Goal: Task Accomplishment & Management: Manage account settings

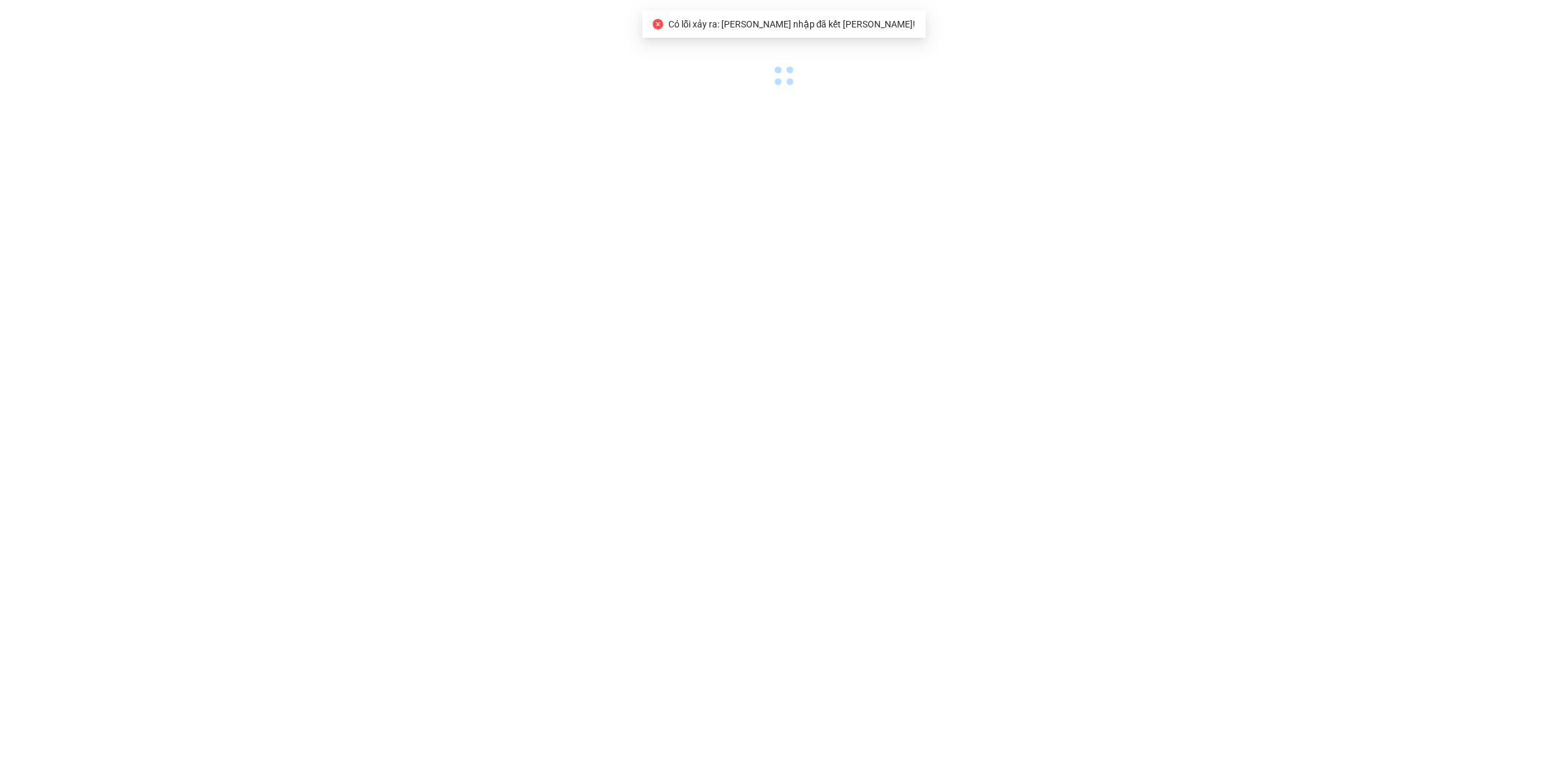
click at [769, 19] on span "Có lỗi xảy ra: Phiên đăng nhập đã kết thúc!" at bounding box center [792, 24] width 247 height 11
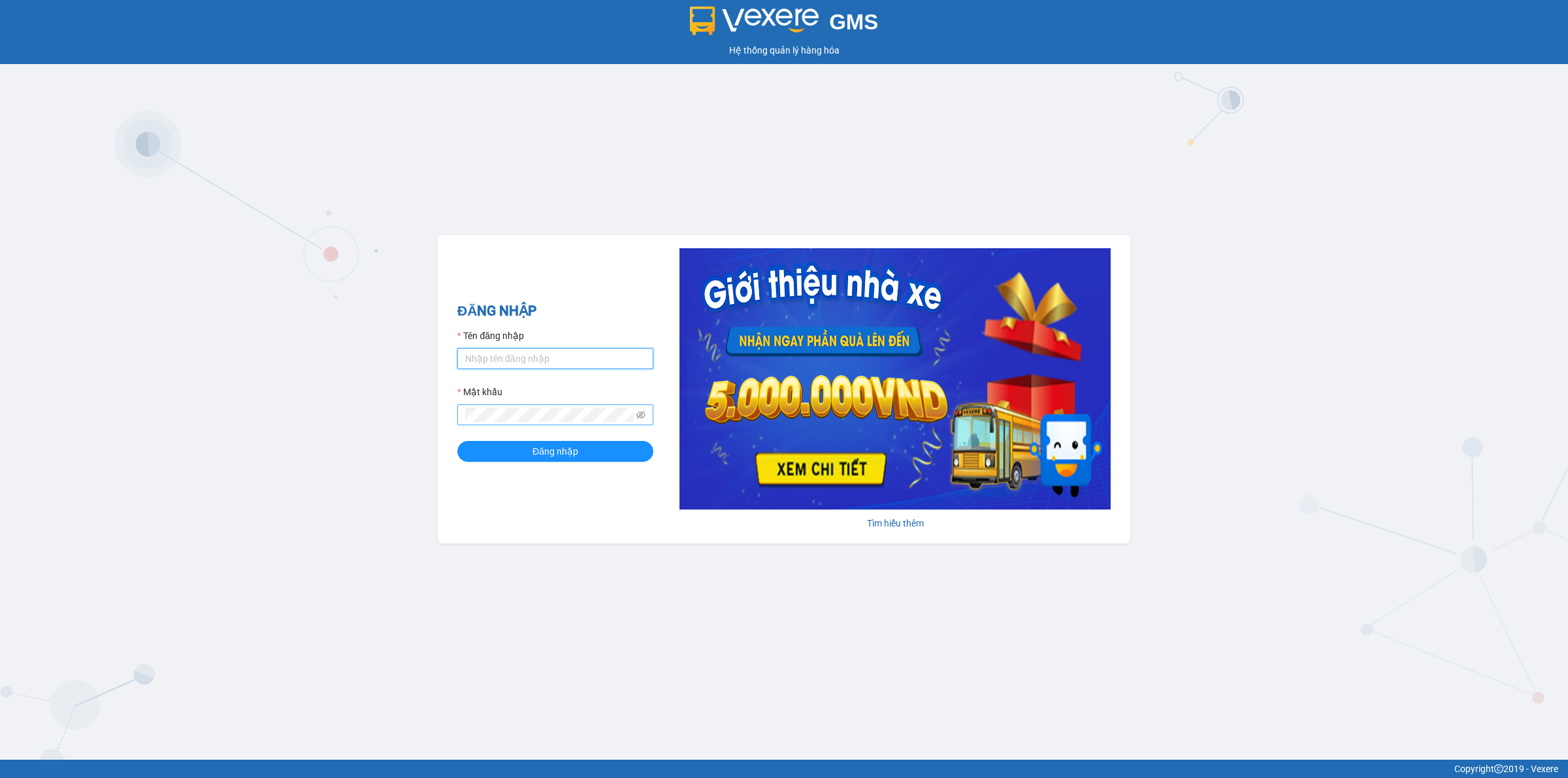
type input "mdrak.quythao"
click at [512, 456] on button "Đăng nhập" at bounding box center [555, 451] width 196 height 21
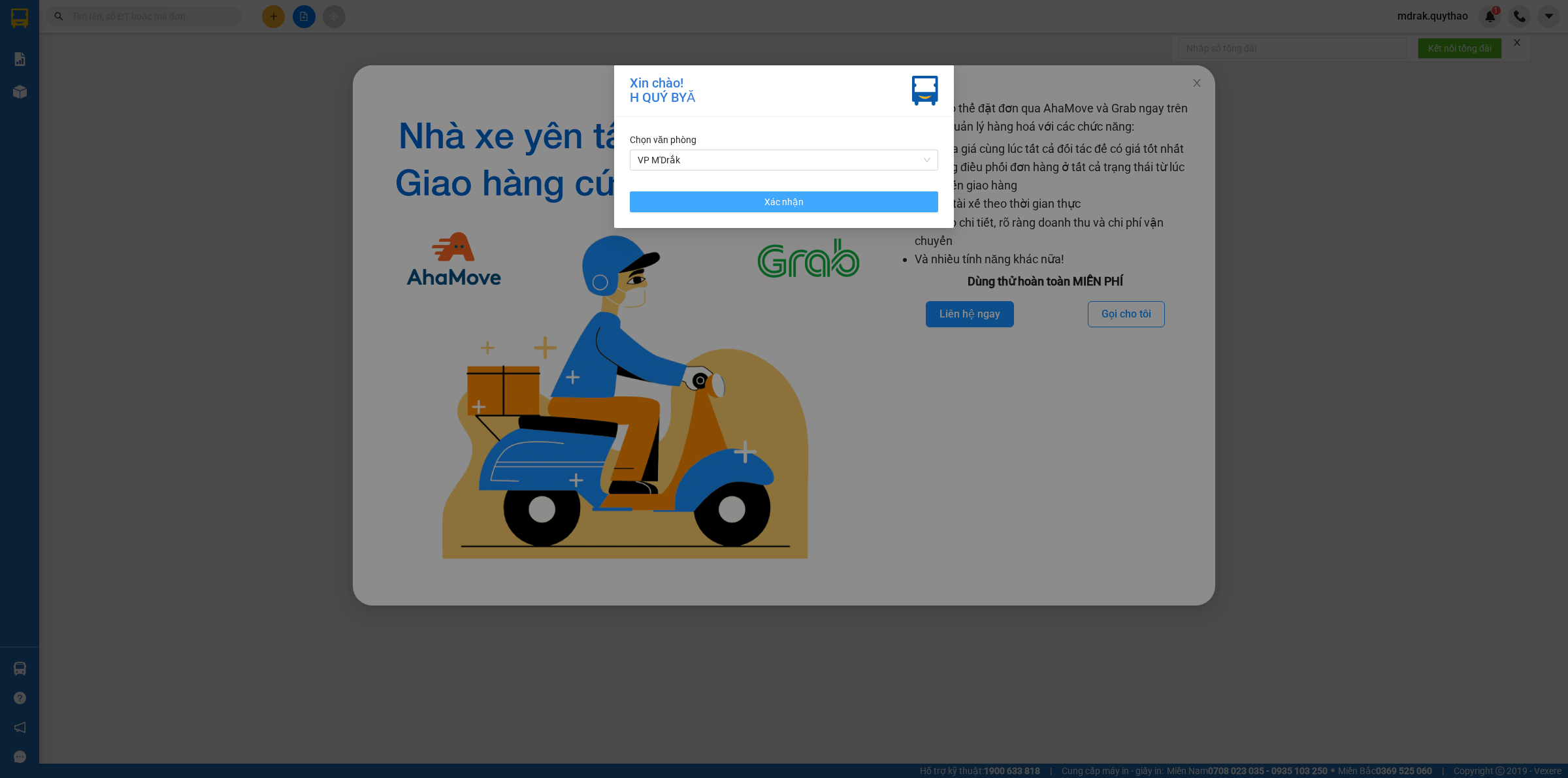
click at [798, 201] on span "Xác nhận" at bounding box center [784, 201] width 40 height 14
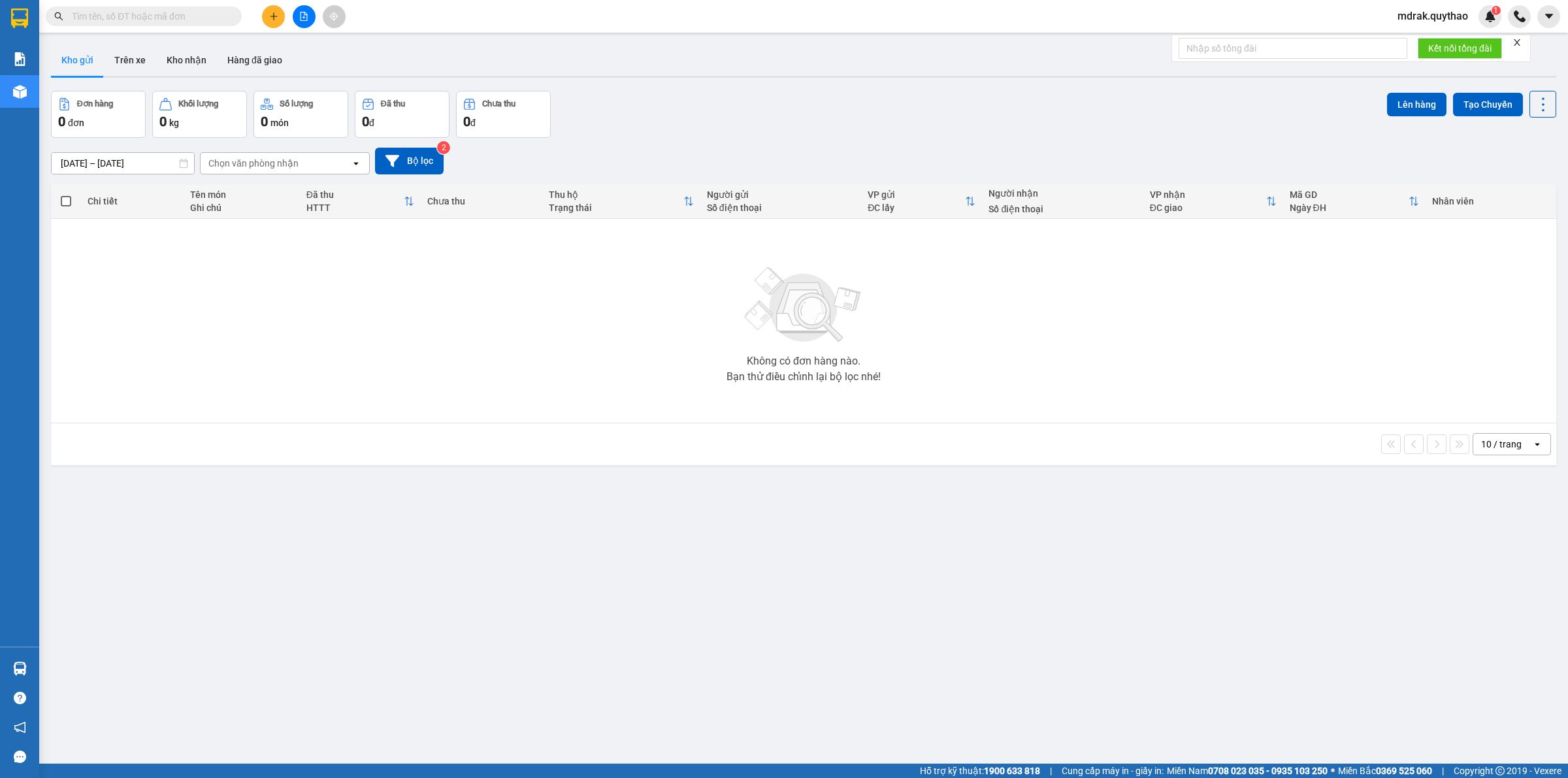
click at [191, 14] on input "text" at bounding box center [148, 16] width 154 height 14
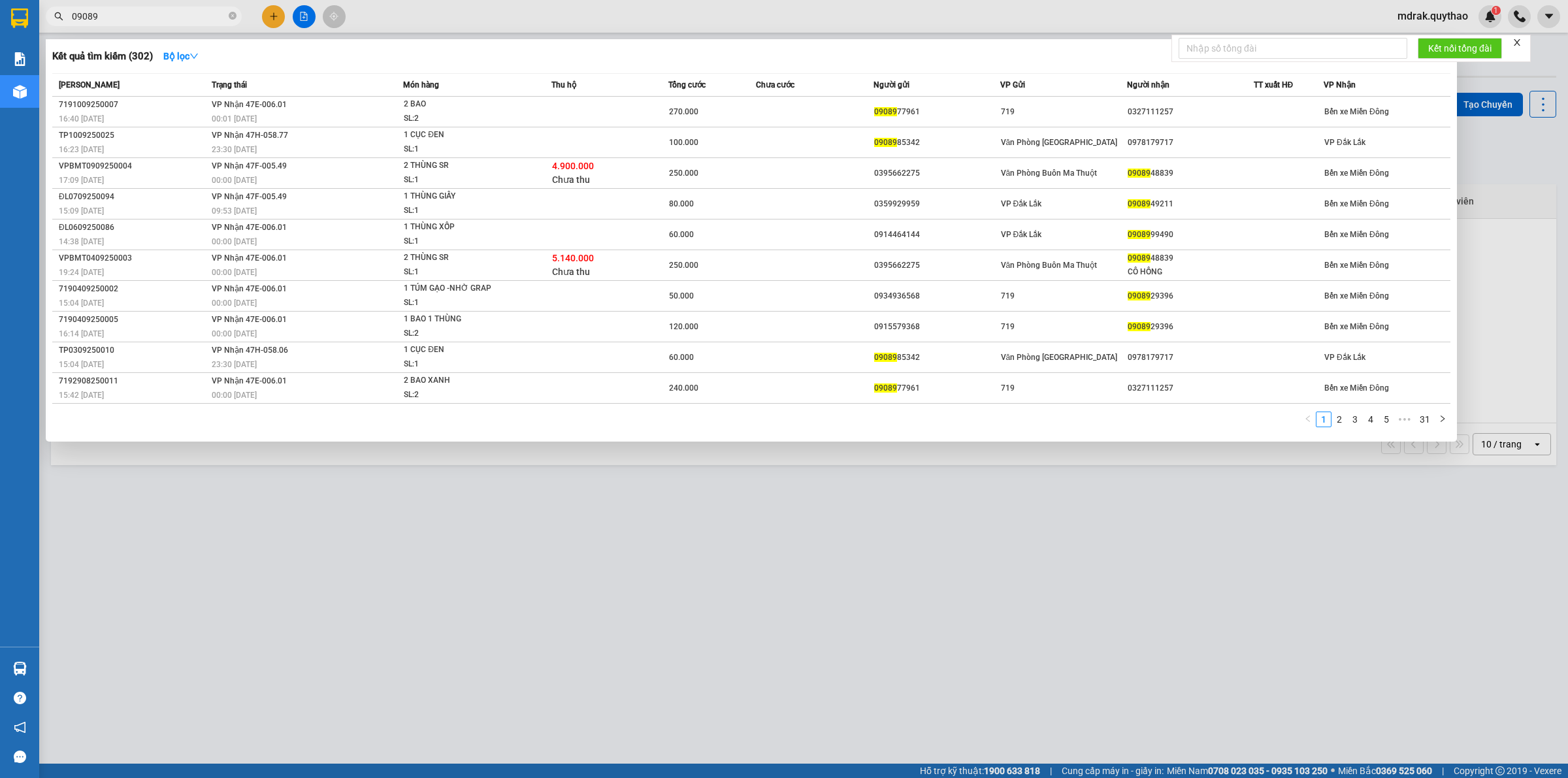
type input "09089"
click at [454, 539] on div at bounding box center [784, 389] width 1568 height 778
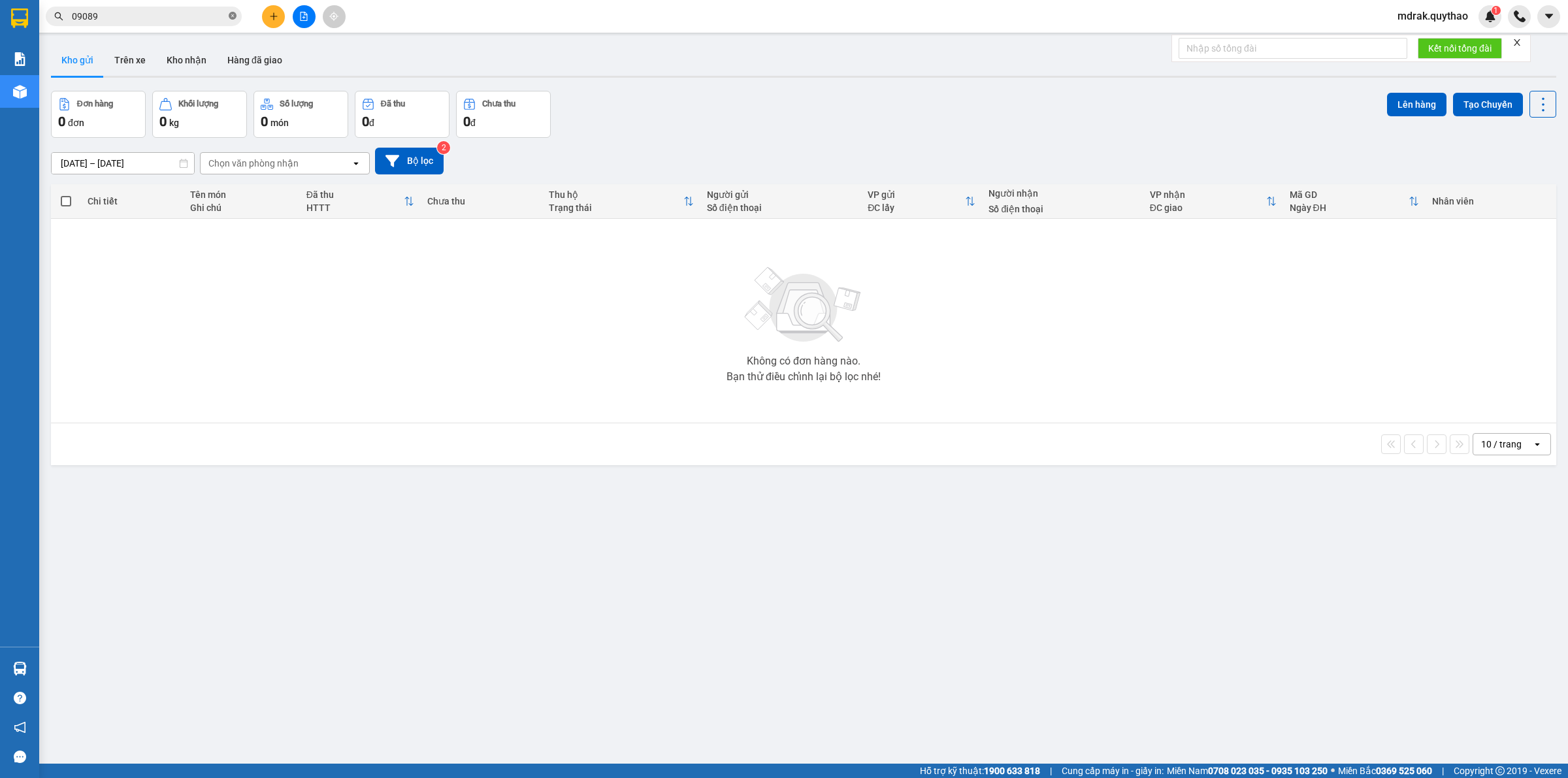
click at [233, 16] on icon "close-circle" at bounding box center [232, 15] width 8 height 8
click at [307, 15] on icon "file-add" at bounding box center [304, 16] width 7 height 9
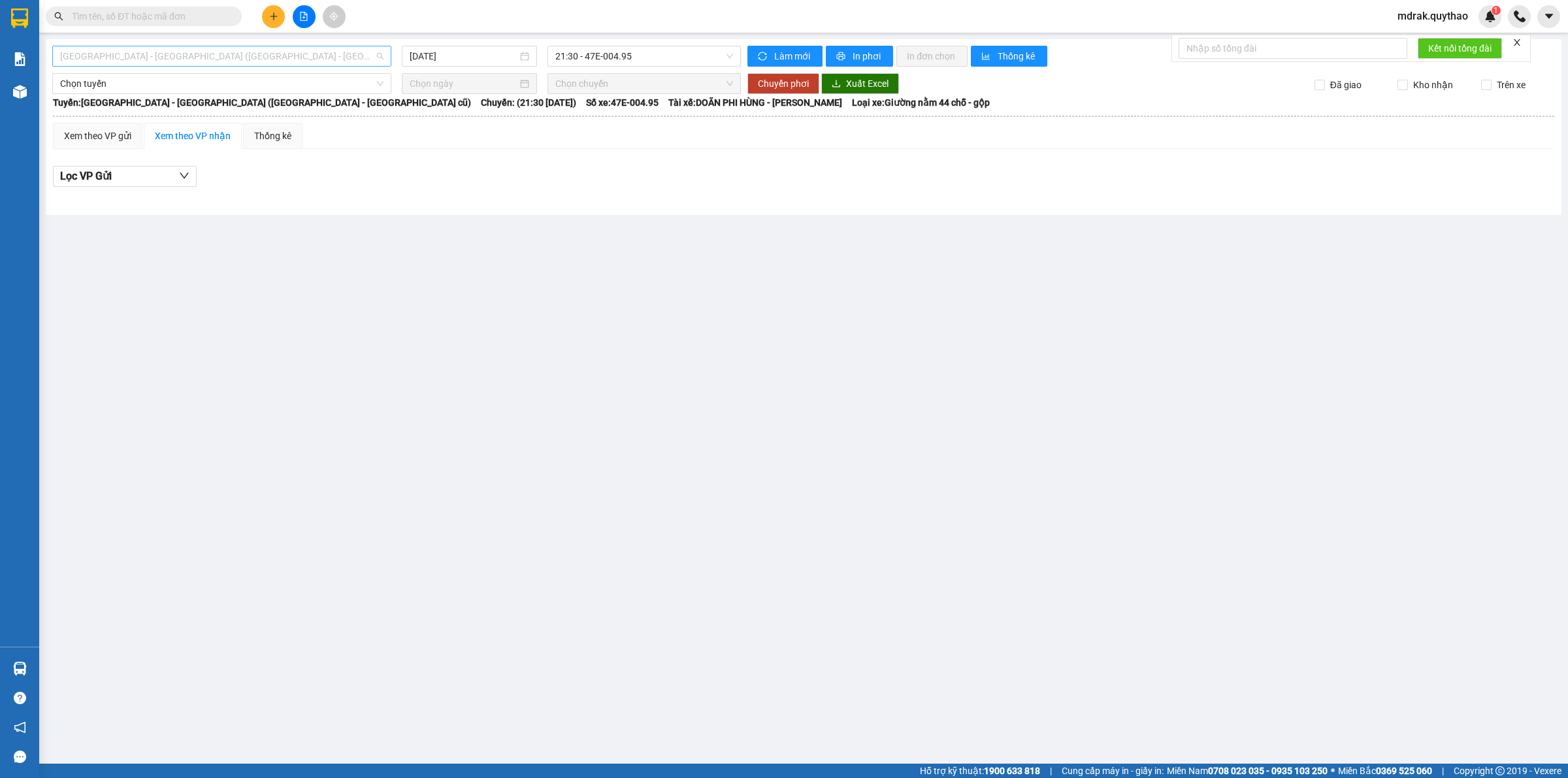
click at [190, 57] on span "Sài Gòn - Đắk Lắk (BXMT - BX Miền Đông cũ)" at bounding box center [221, 57] width 323 height 20
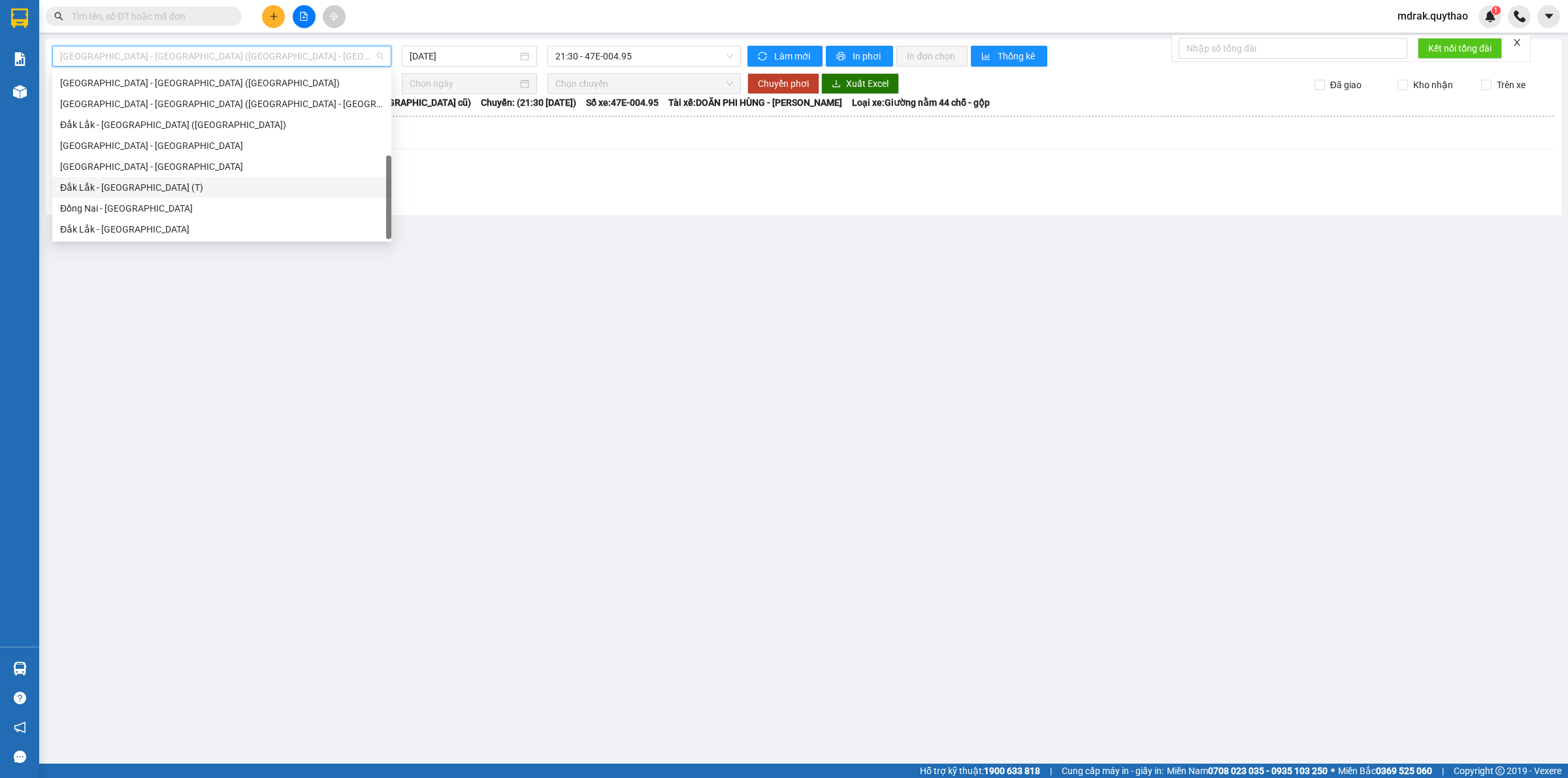
scroll to position [106, 0]
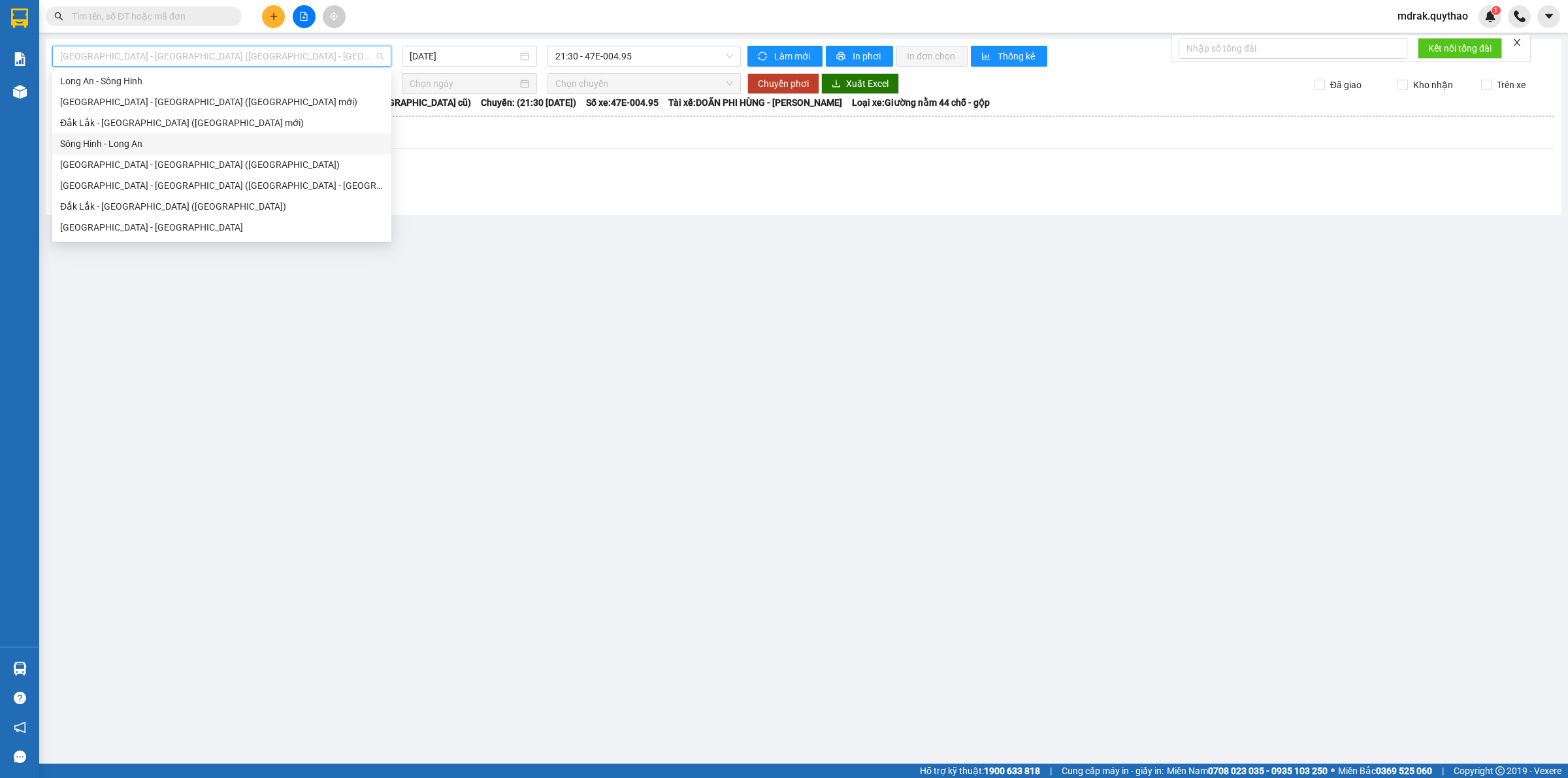
click at [145, 151] on div "Sông Hinh - Long An" at bounding box center [221, 143] width 339 height 21
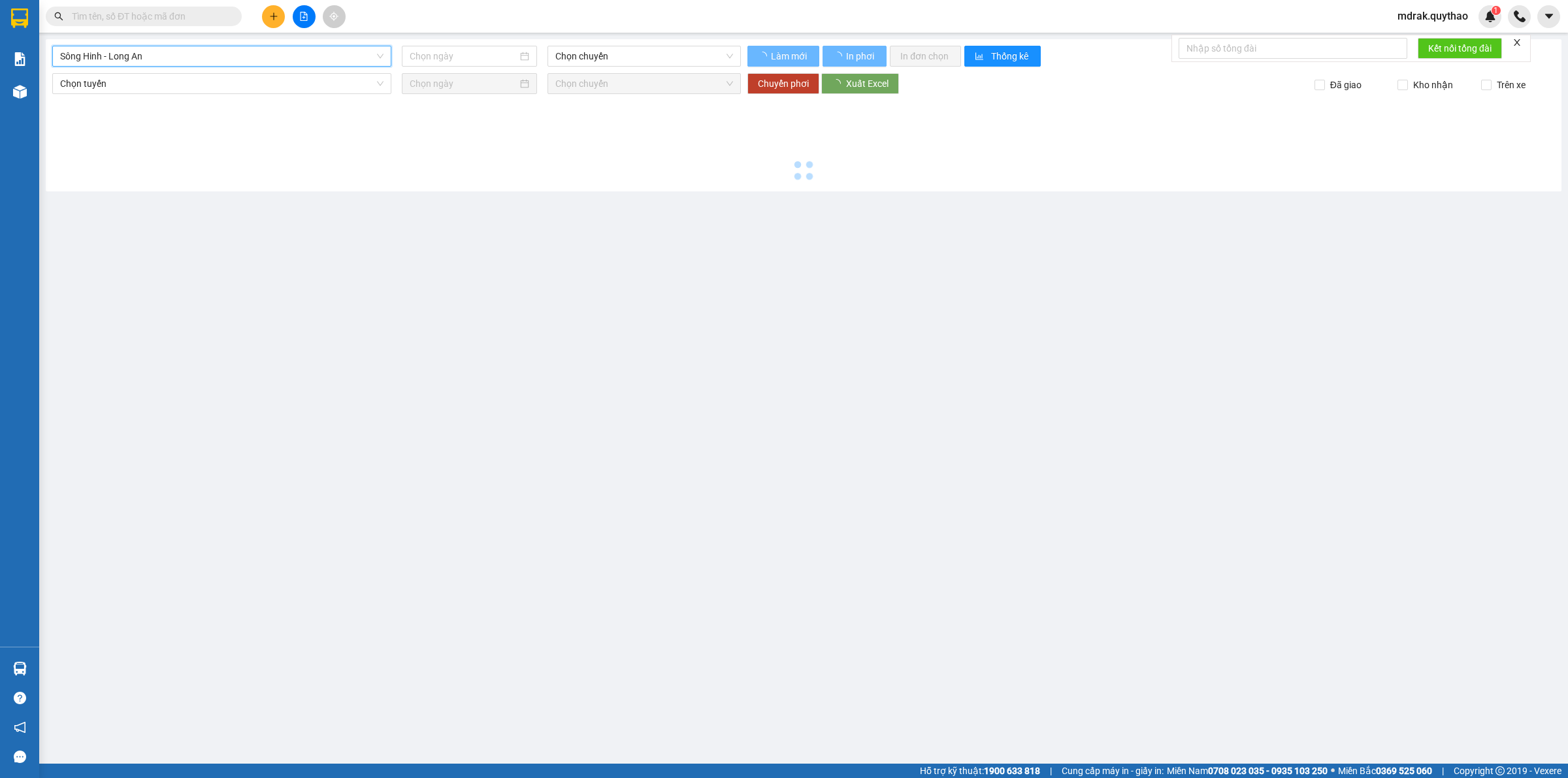
type input "[DATE]"
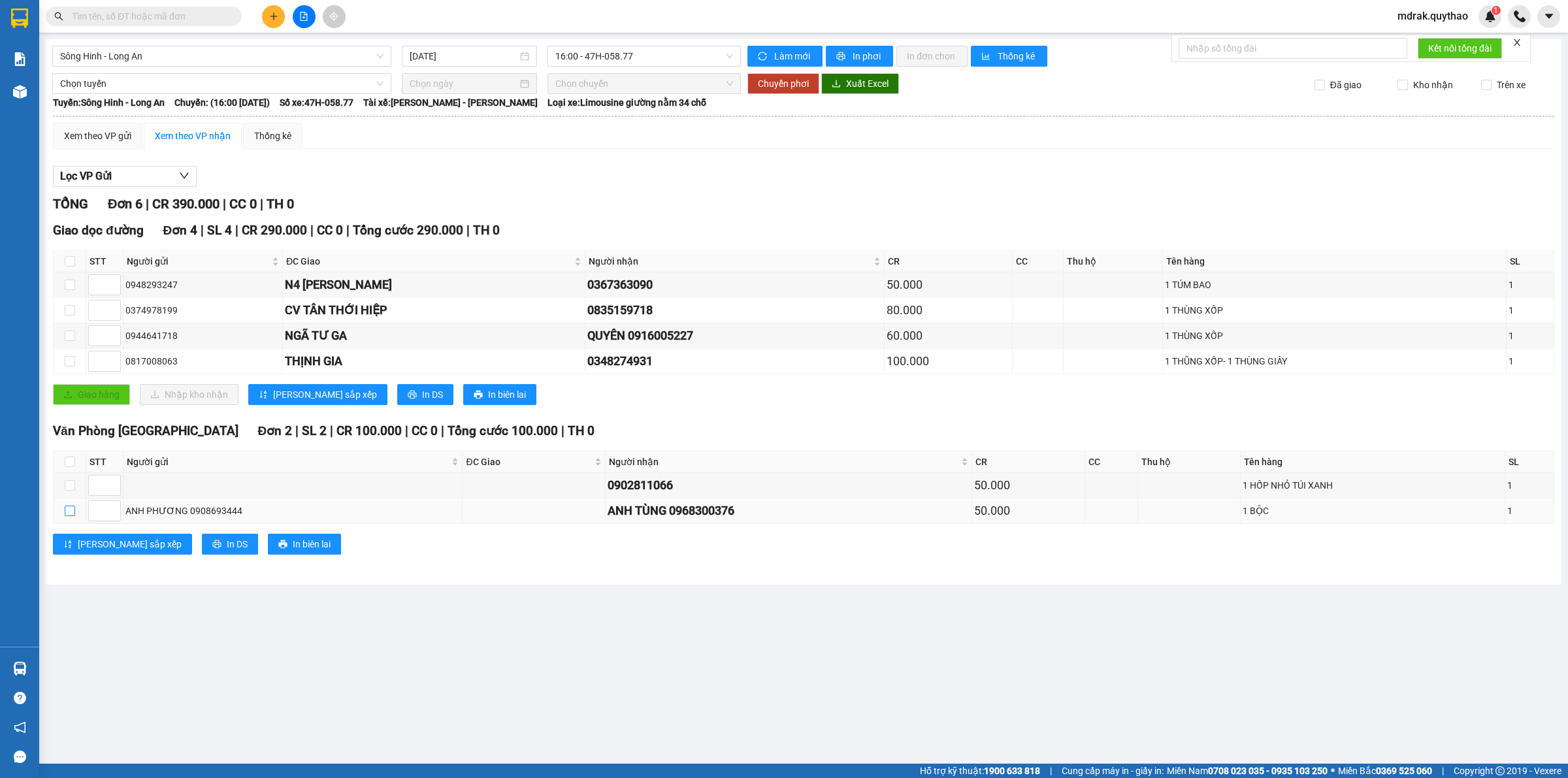
click at [74, 518] on label at bounding box center [70, 511] width 11 height 14
click at [74, 516] on input "checkbox" at bounding box center [70, 511] width 11 height 11
checkbox input "true"
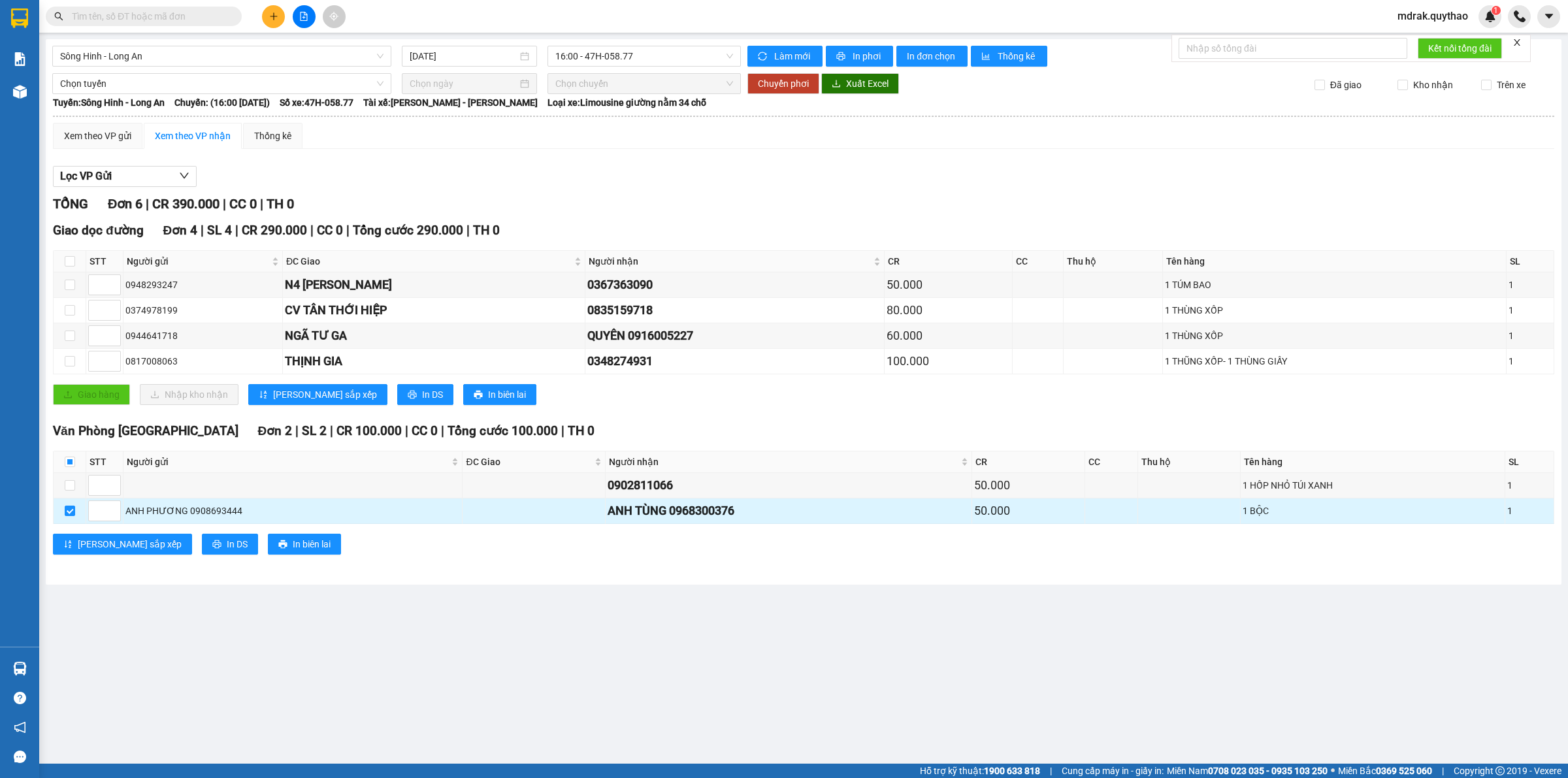
click at [1321, 518] on div "1 BỘC" at bounding box center [1372, 511] width 260 height 14
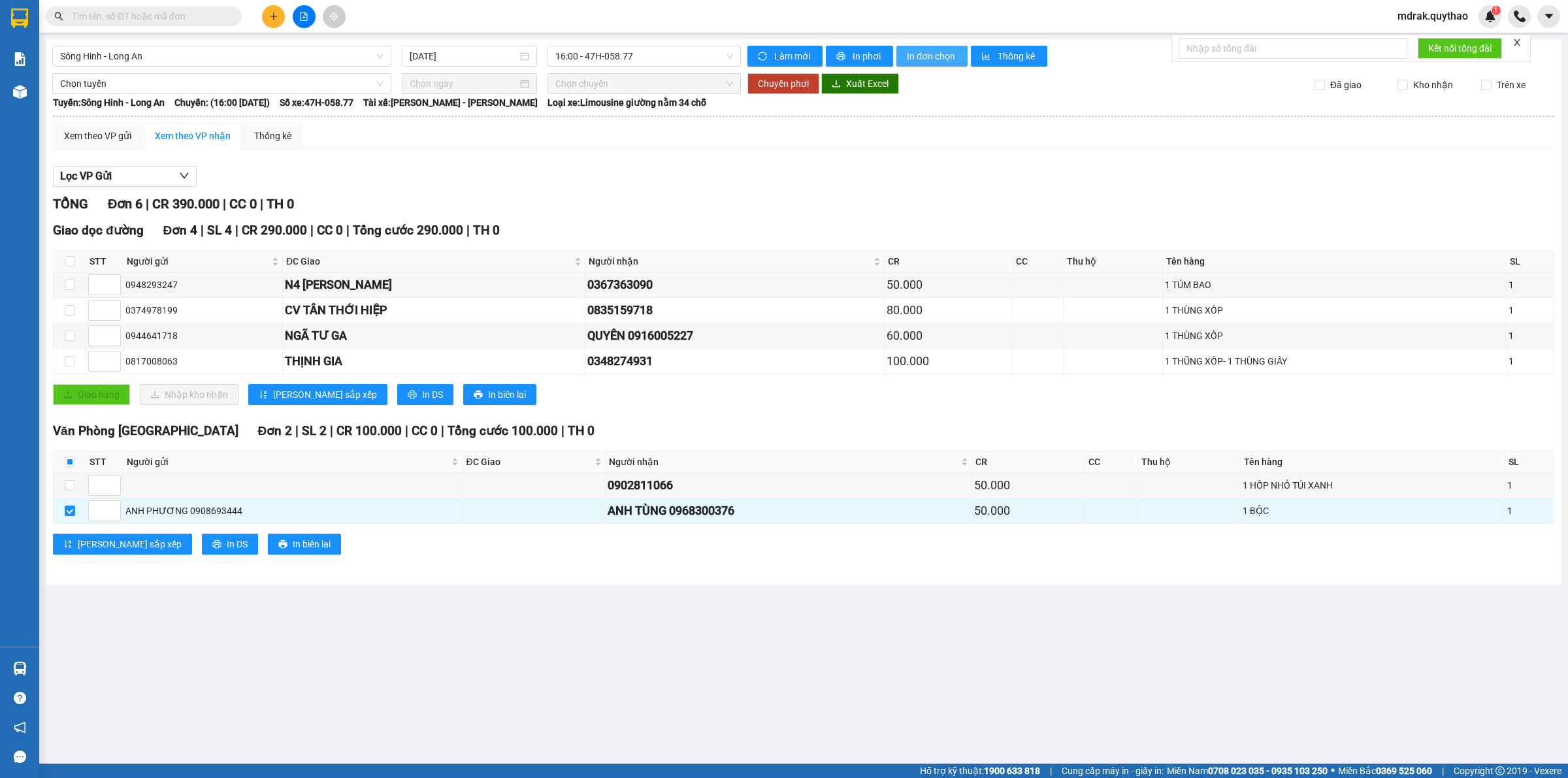
click at [937, 49] on span "In đơn chọn" at bounding box center [932, 56] width 50 height 14
click at [292, 551] on span "In biên lai" at bounding box center [311, 544] width 38 height 14
click at [106, 136] on div "Xem theo VP gửi" at bounding box center [97, 136] width 67 height 14
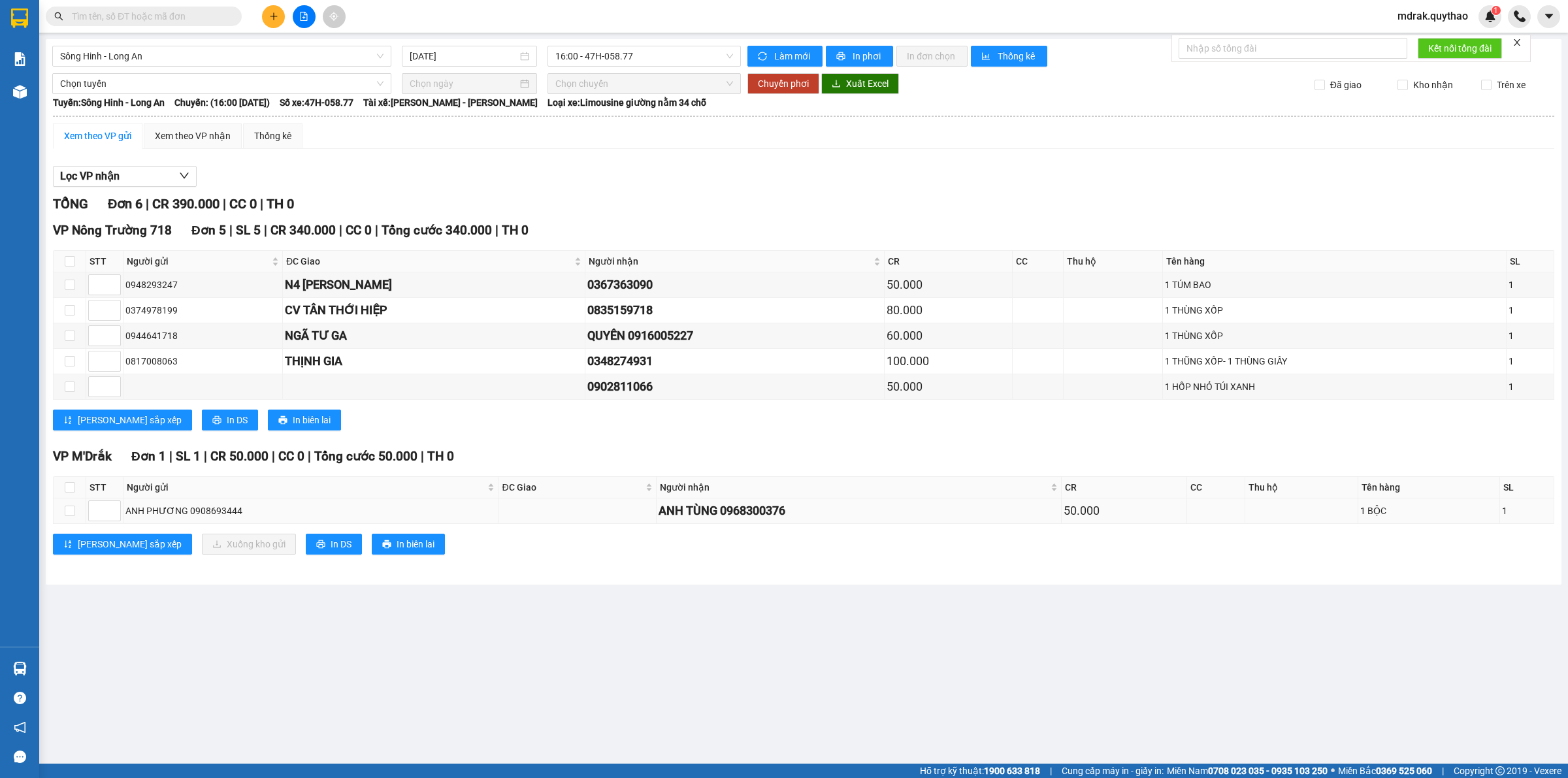
click at [73, 523] on td at bounding box center [70, 511] width 32 height 25
click at [73, 516] on input "checkbox" at bounding box center [70, 511] width 11 height 11
checkbox input "true"
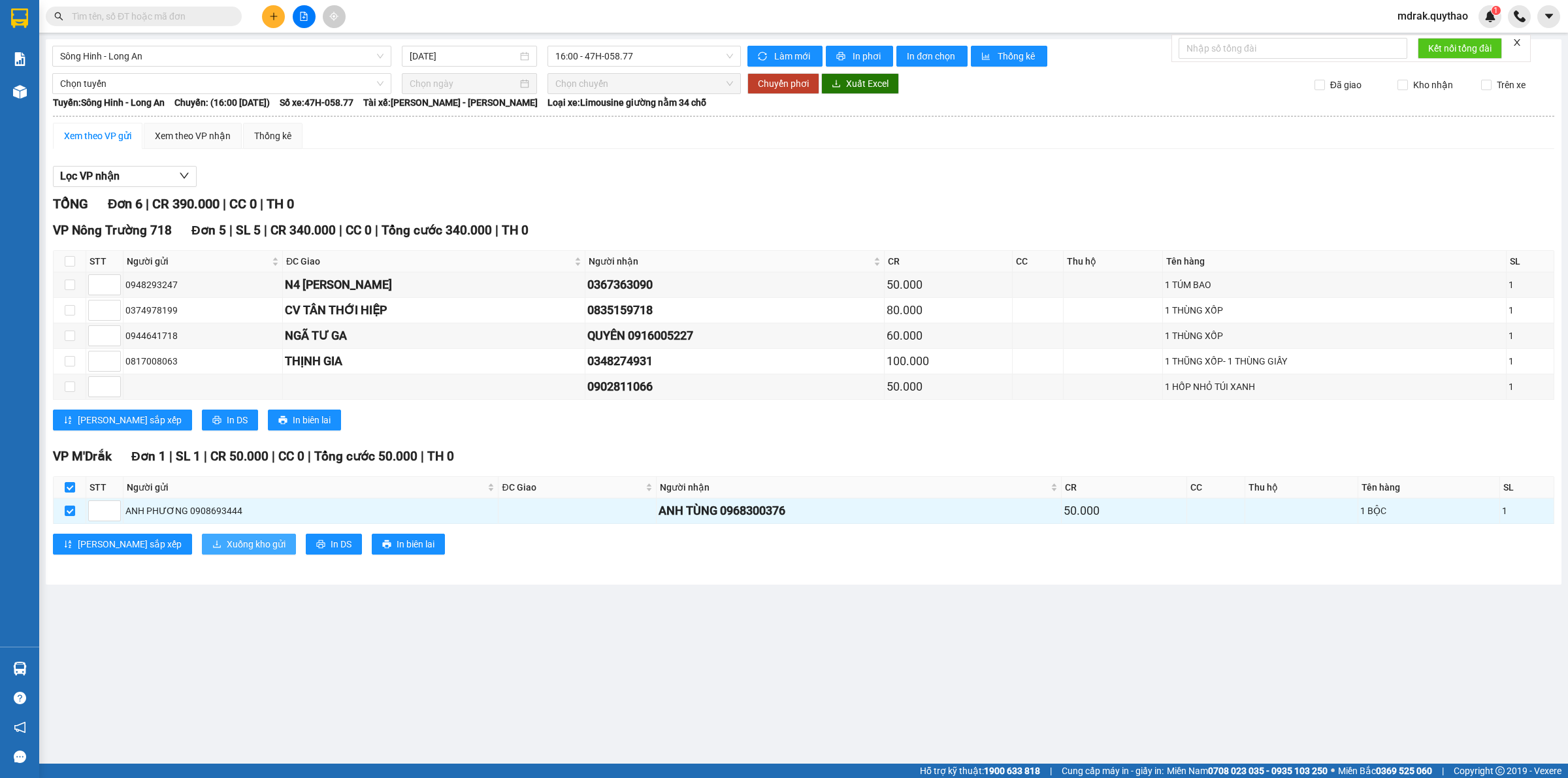
click at [227, 550] on span "Xuống kho gửi" at bounding box center [255, 544] width 58 height 14
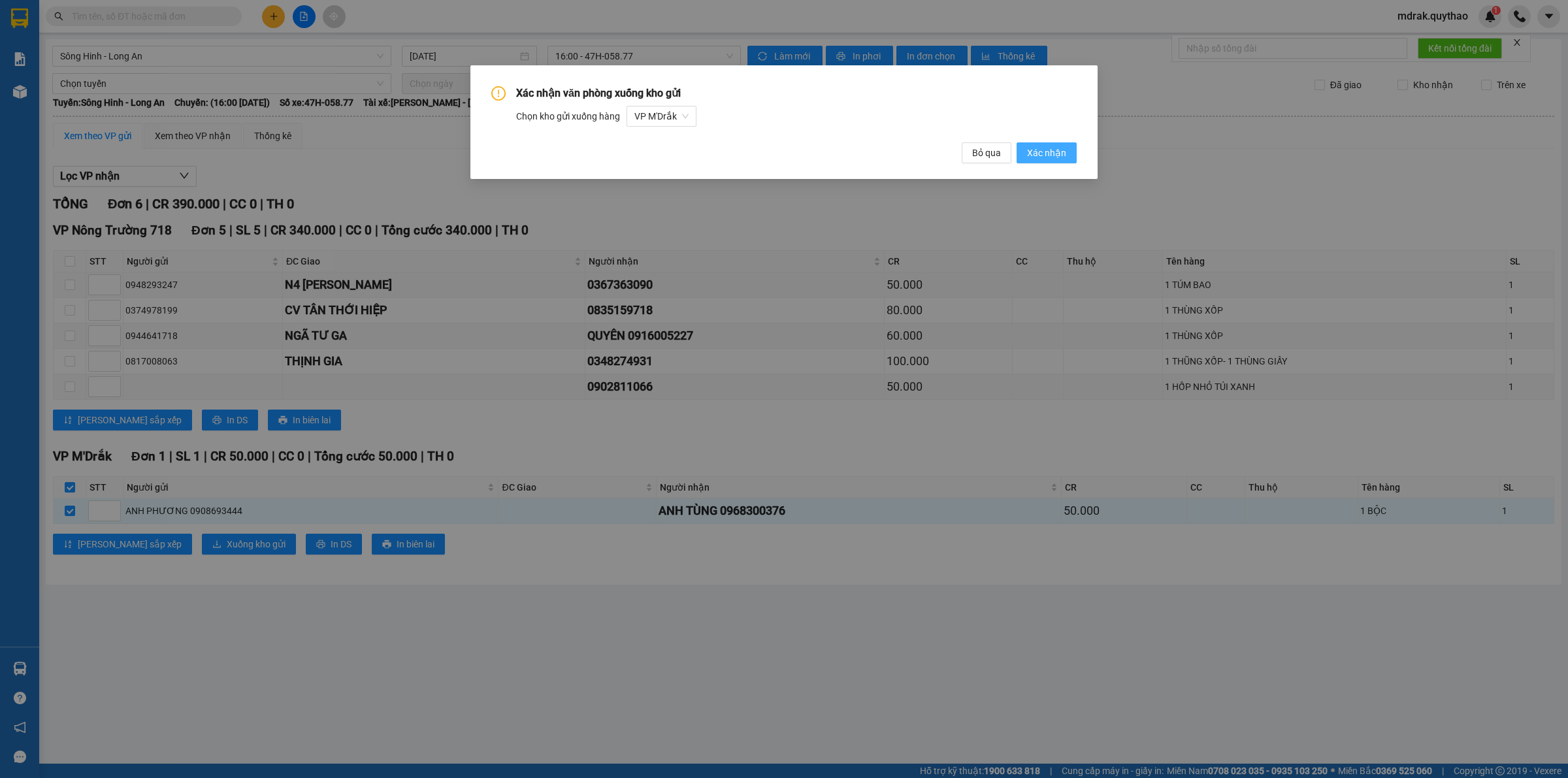
click at [1044, 157] on span "Xác nhận" at bounding box center [1047, 153] width 40 height 14
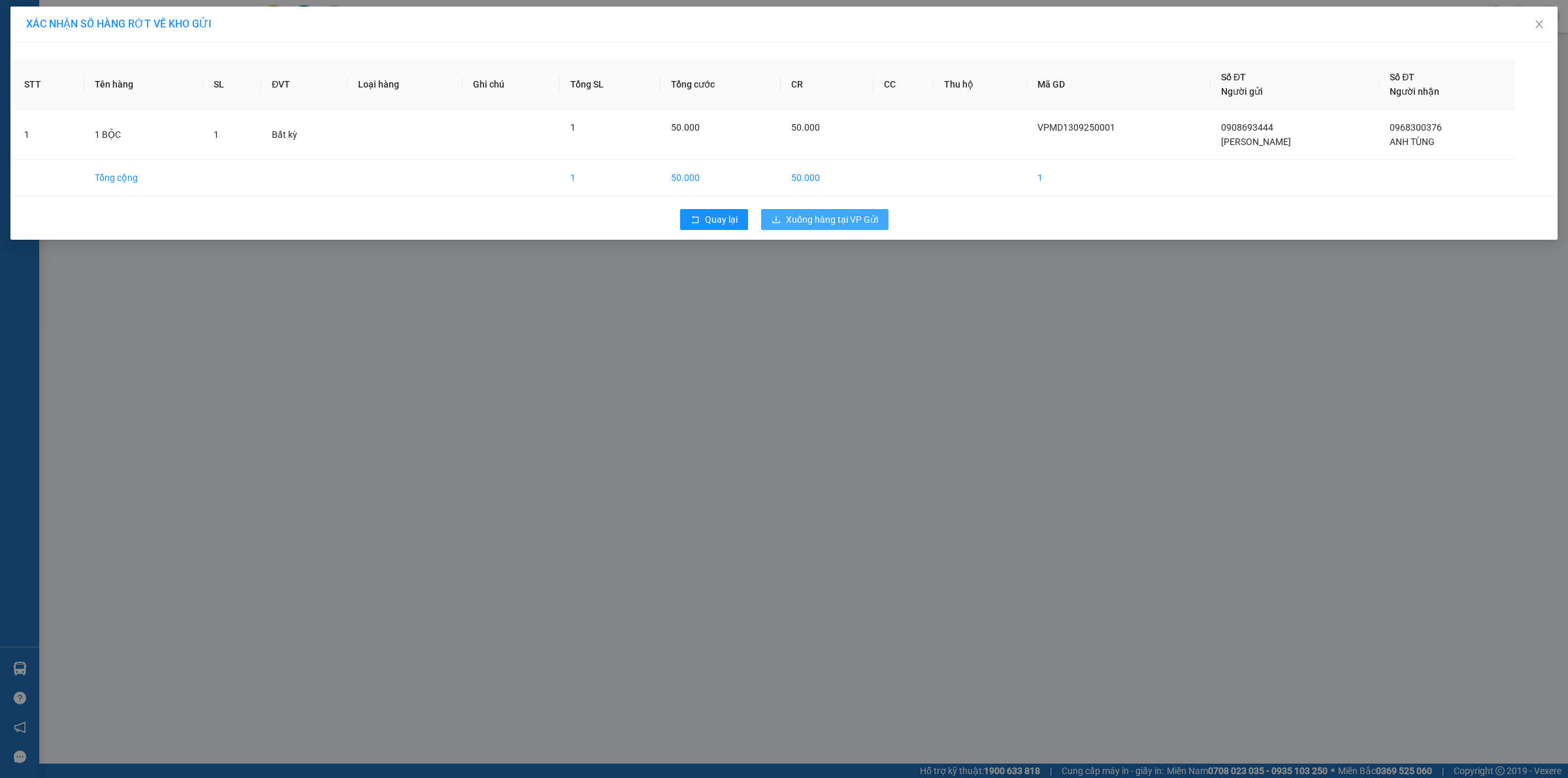
click at [831, 224] on span "Xuống hàng tại VP Gửi" at bounding box center [832, 219] width 92 height 14
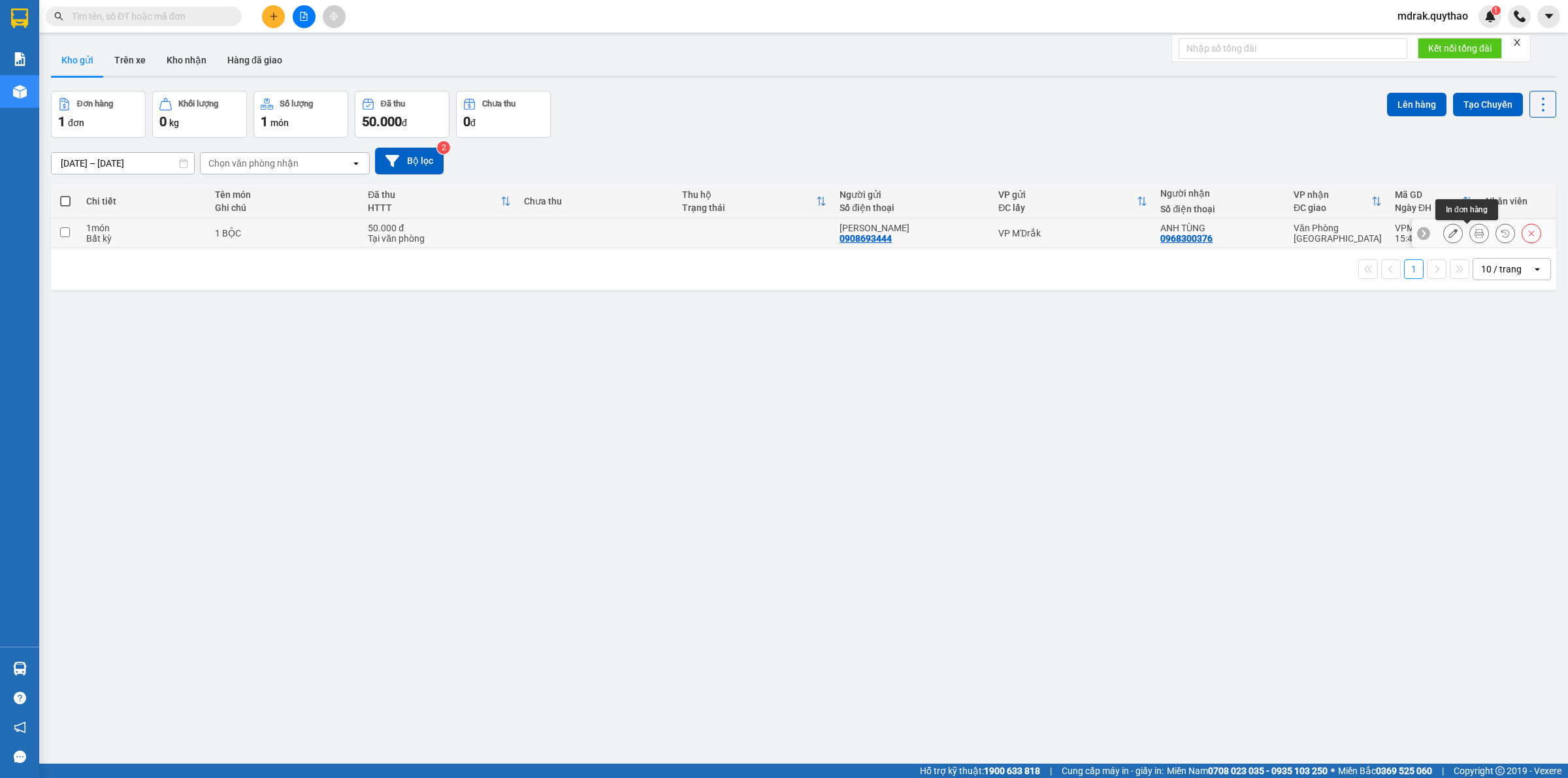
click at [1474, 233] on icon at bounding box center [1479, 233] width 9 height 9
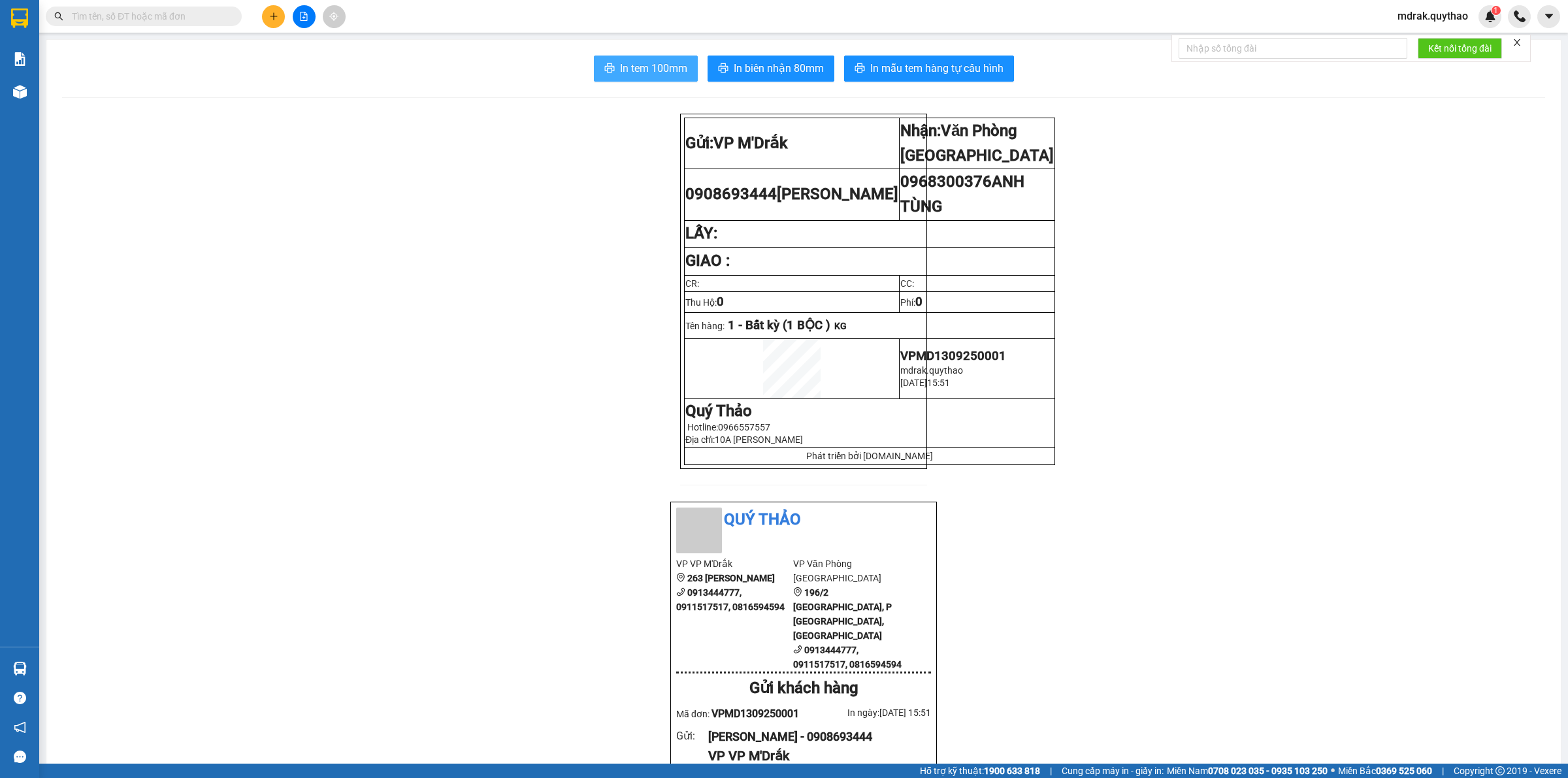
click at [657, 66] on span "In tem 100mm" at bounding box center [653, 68] width 67 height 16
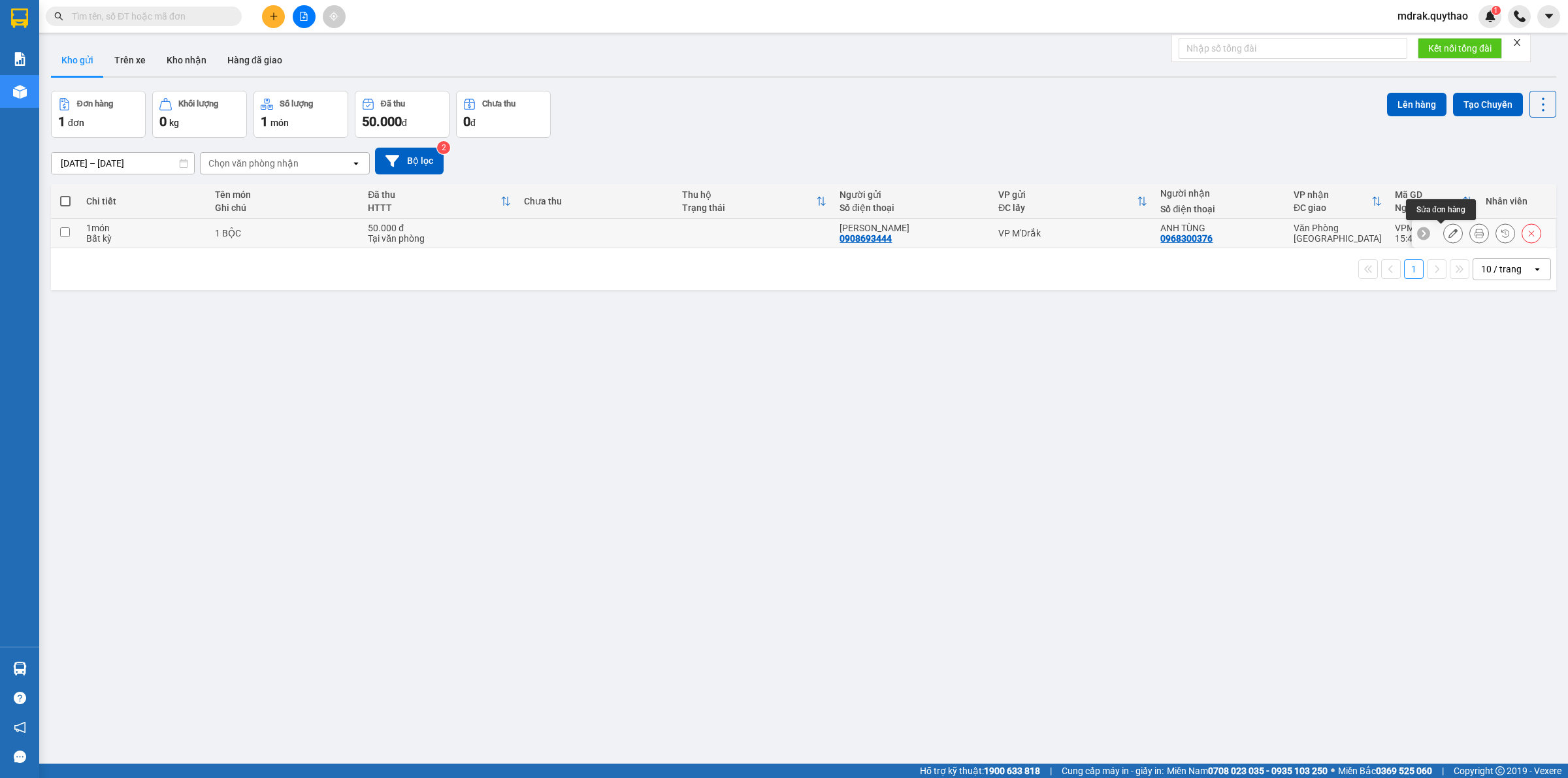
click at [1448, 237] on icon at bounding box center [1453, 233] width 9 height 9
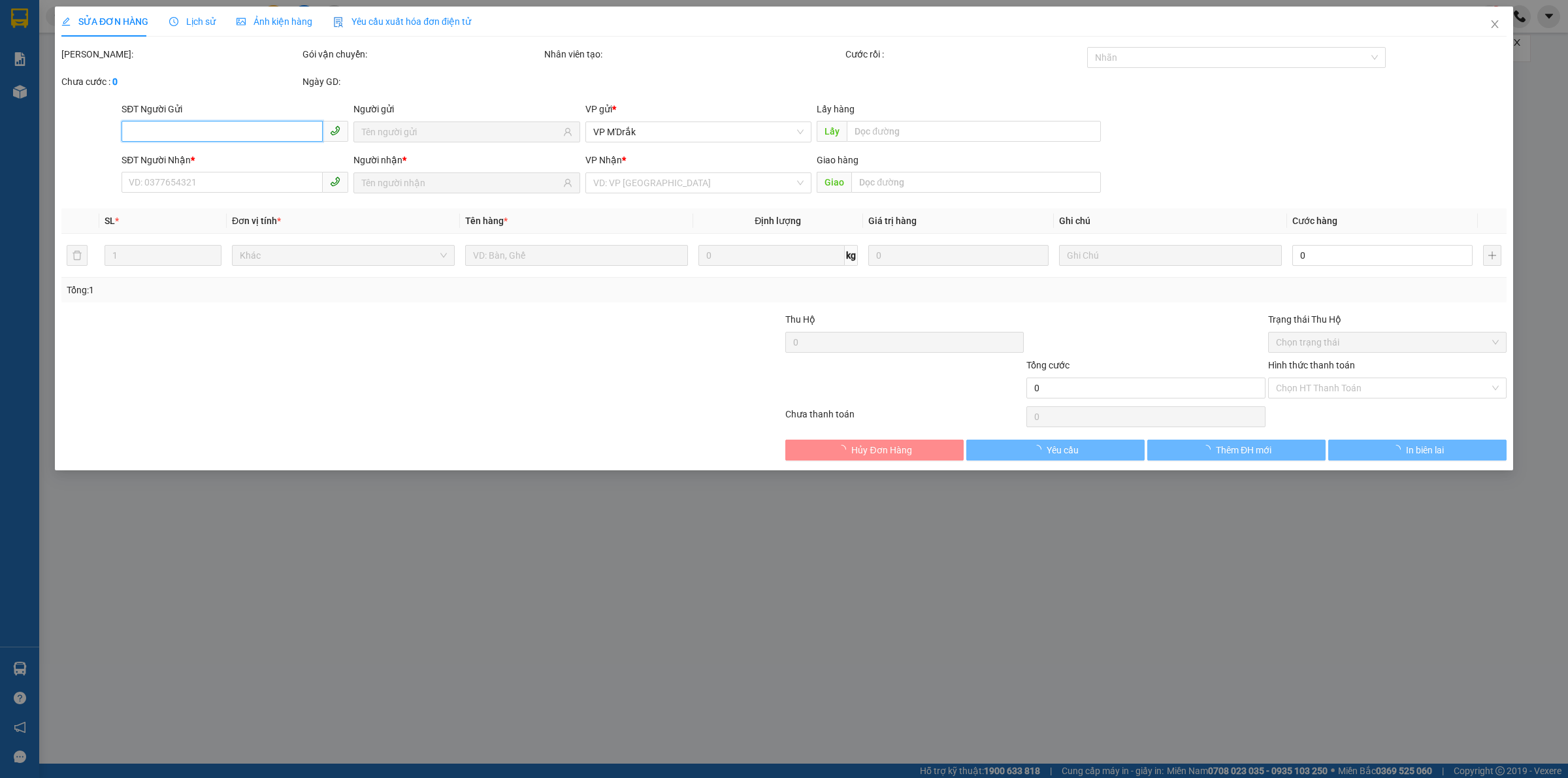
type input "0908693444"
type input "0968300376"
type input "50.000"
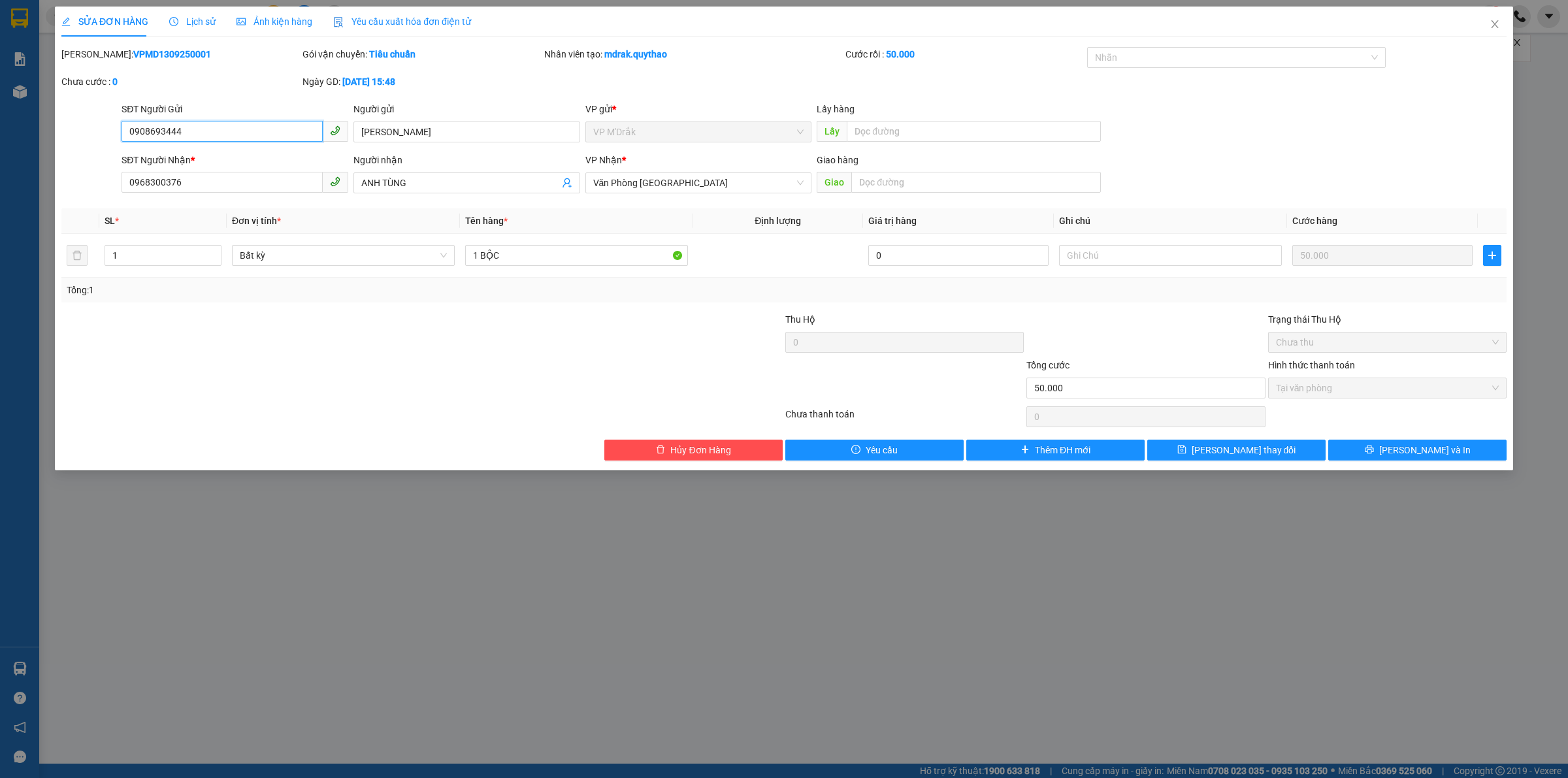
drag, startPoint x: 698, startPoint y: 185, endPoint x: 680, endPoint y: 185, distance: 18.0
click at [466, 218] on div "Total Paid Fee 50.000 Total UnPaid Fee 0 Cash Collection Total Fee Mã ĐH: VPMD1…" at bounding box center [784, 254] width 1445 height 414
click at [681, 185] on span "Văn Phòng Tân Phú" at bounding box center [698, 183] width 211 height 20
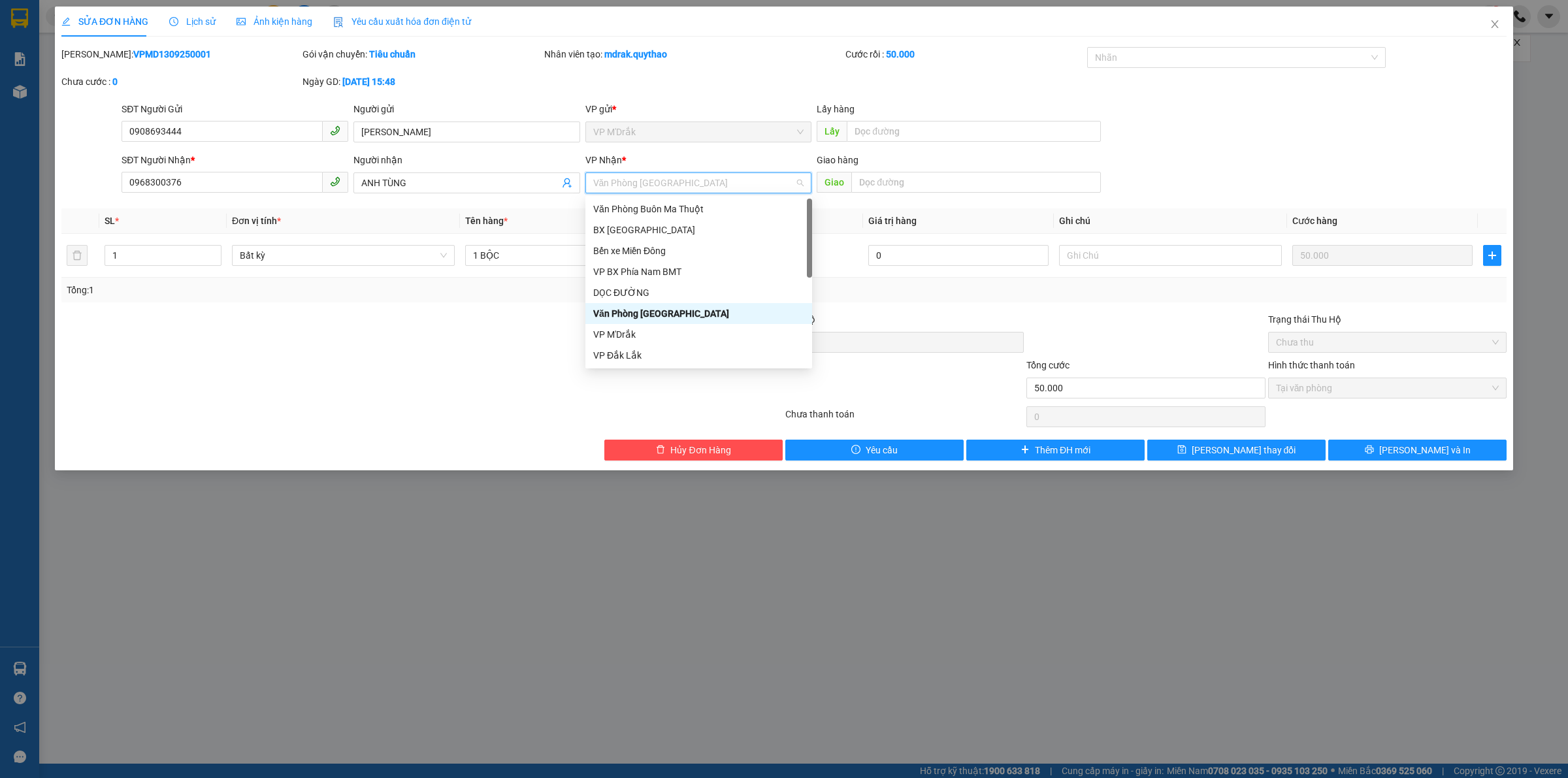
type input "d"
click at [628, 230] on div "DỌC ĐƯỜNG" at bounding box center [698, 230] width 211 height 14
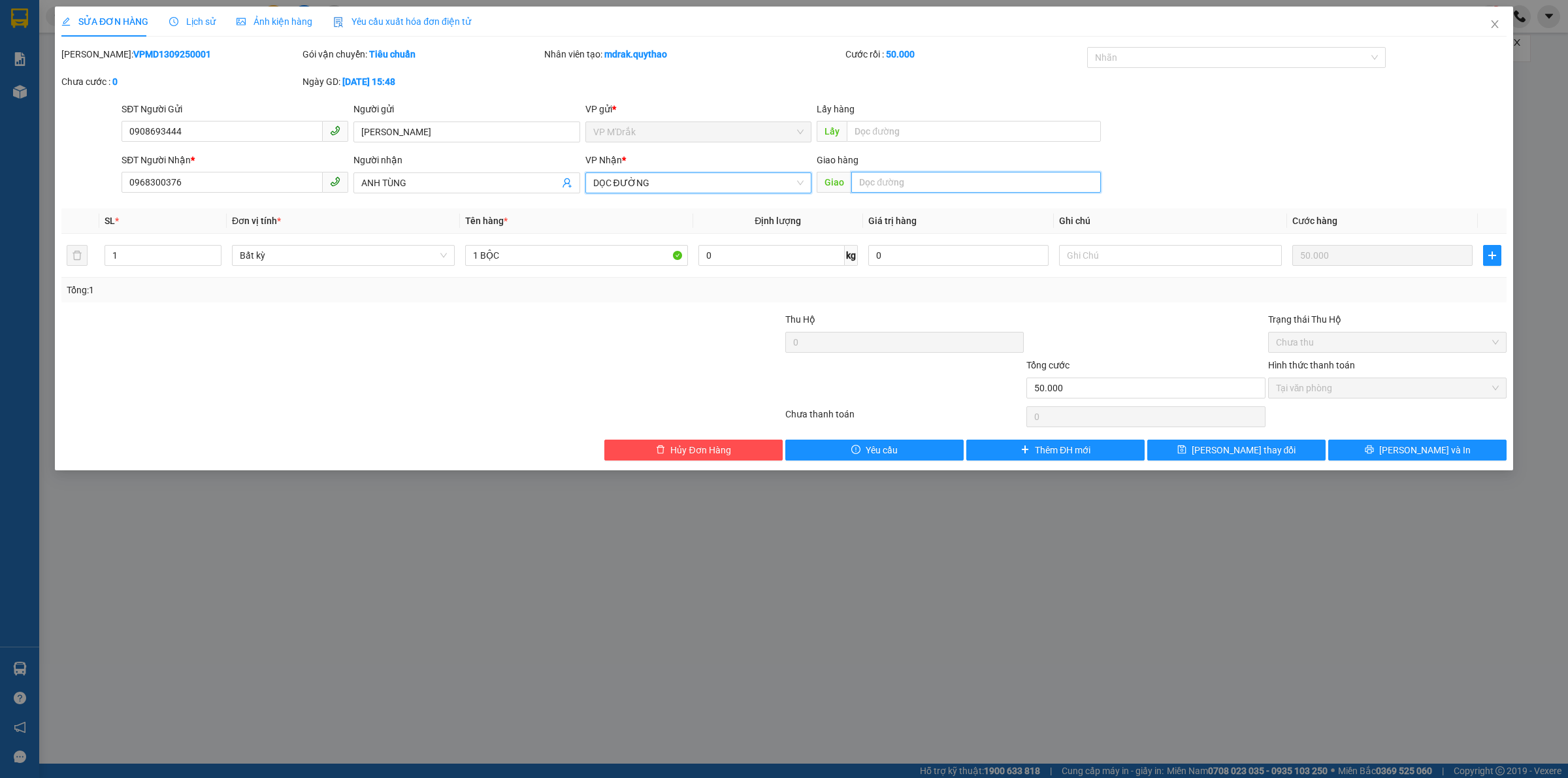
click at [918, 182] on input "text" at bounding box center [975, 182] width 249 height 21
type input "a"
type input "AN SƯƠNG"
click at [539, 249] on input "1 BỘC" at bounding box center [577, 255] width 223 height 21
type input "1 BỌC ĐEN"
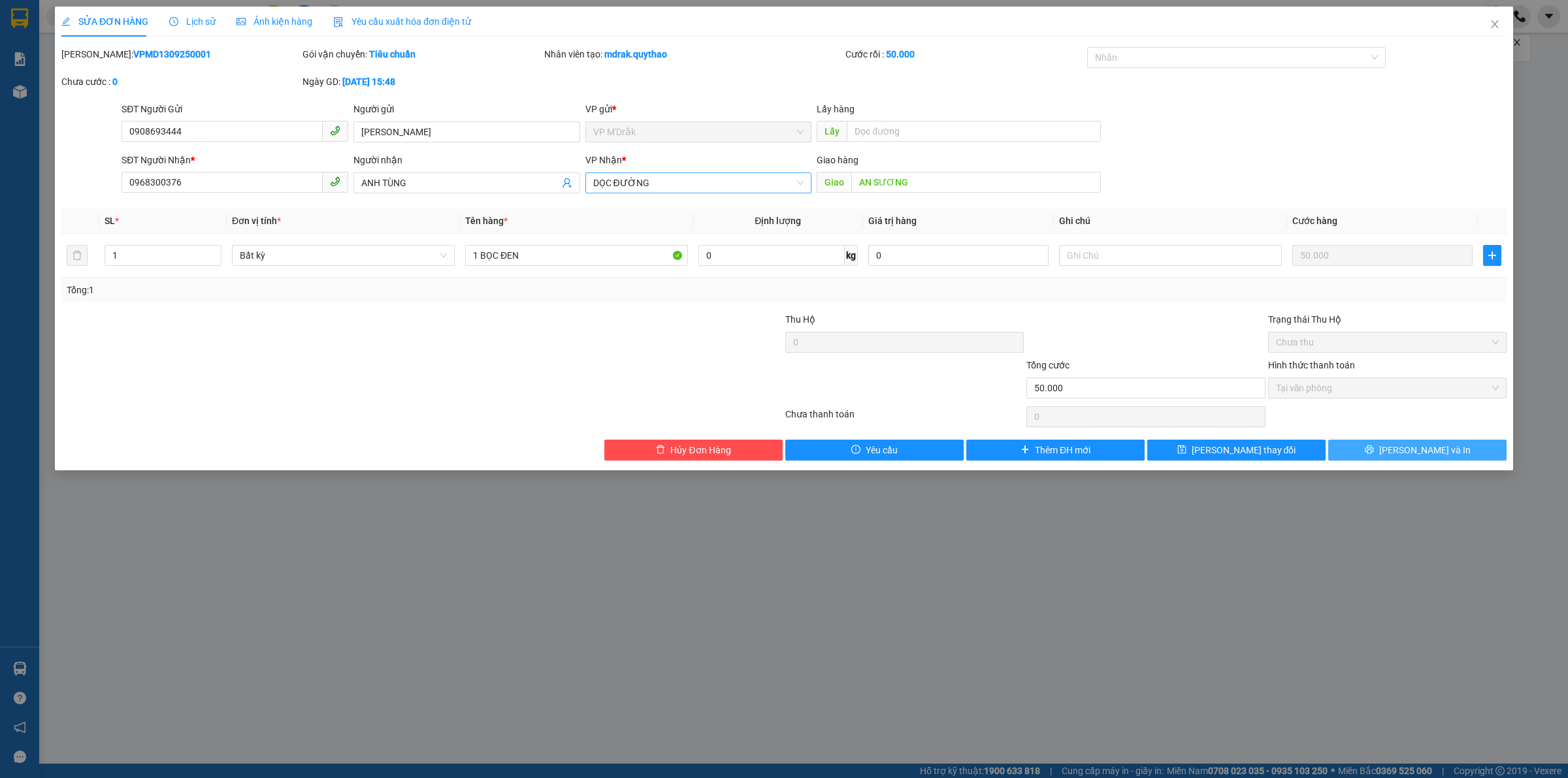
click at [1423, 454] on span "Lưu và In" at bounding box center [1425, 450] width 92 height 14
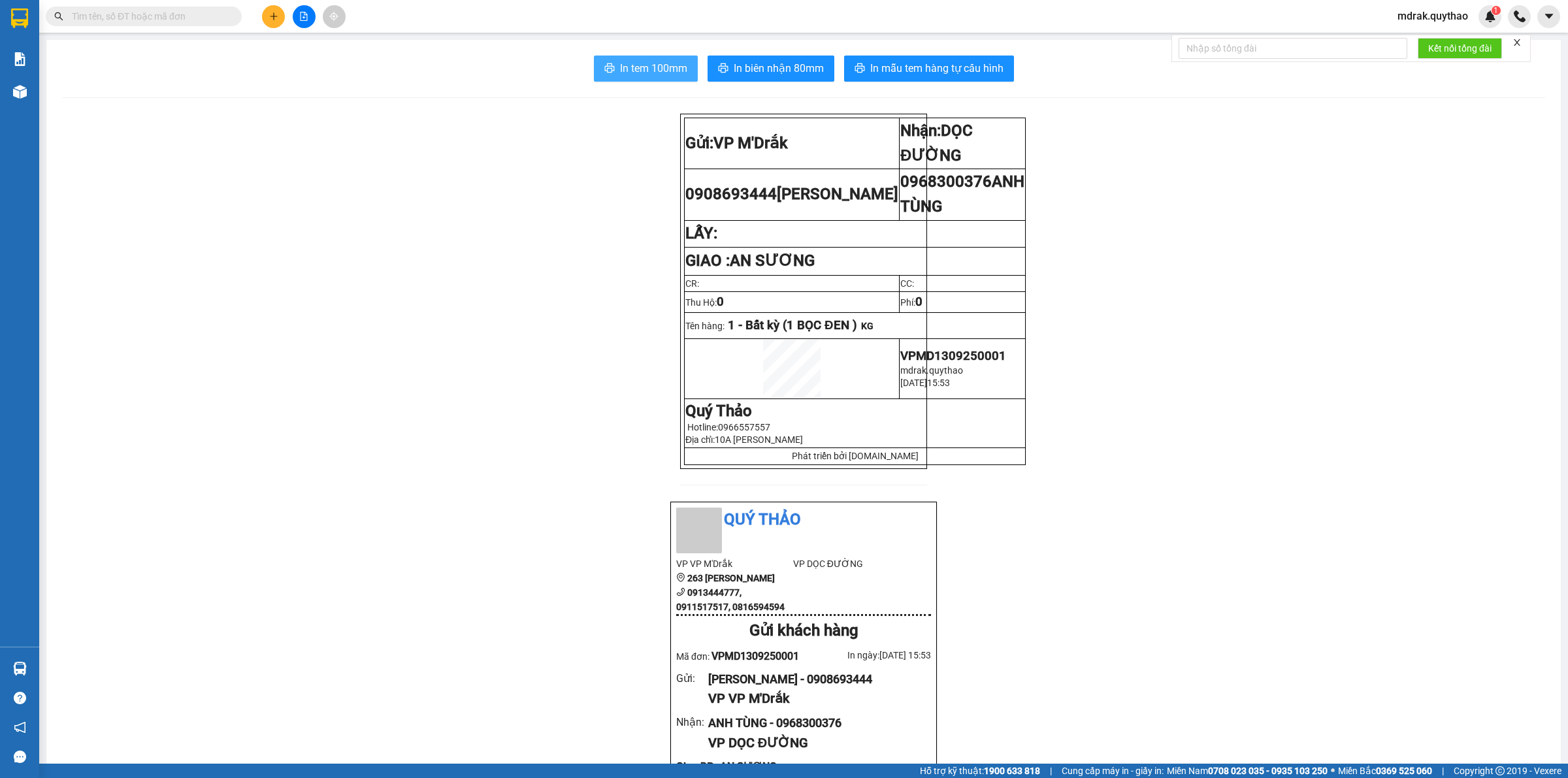
click at [650, 64] on span "In tem 100mm" at bounding box center [653, 68] width 67 height 16
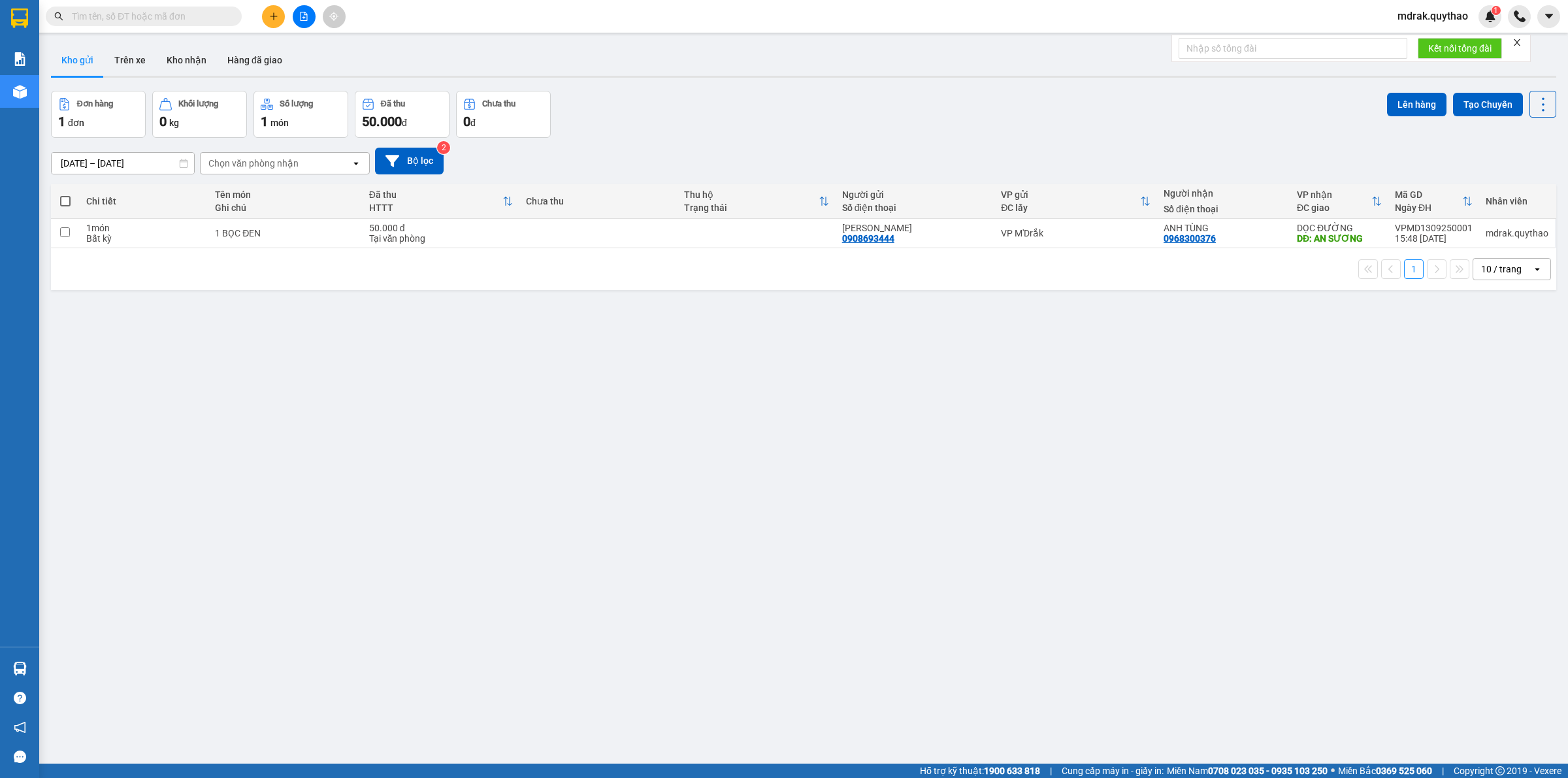
click at [302, 17] on icon "file-add" at bounding box center [304, 16] width 7 height 9
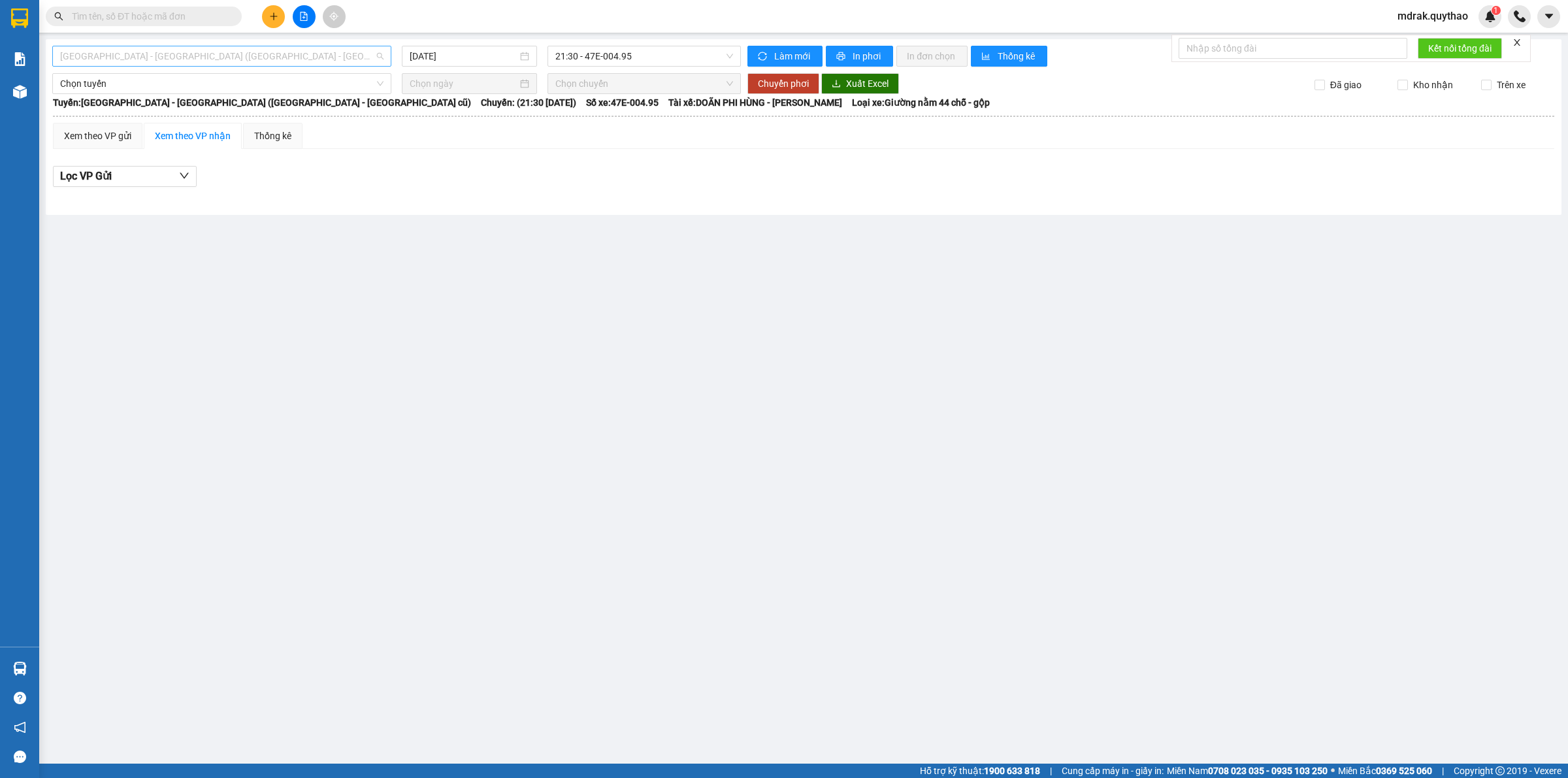
click at [214, 53] on span "[GEOGRAPHIC_DATA] - [GEOGRAPHIC_DATA] ([GEOGRAPHIC_DATA] - [GEOGRAPHIC_DATA] cũ)" at bounding box center [221, 57] width 323 height 20
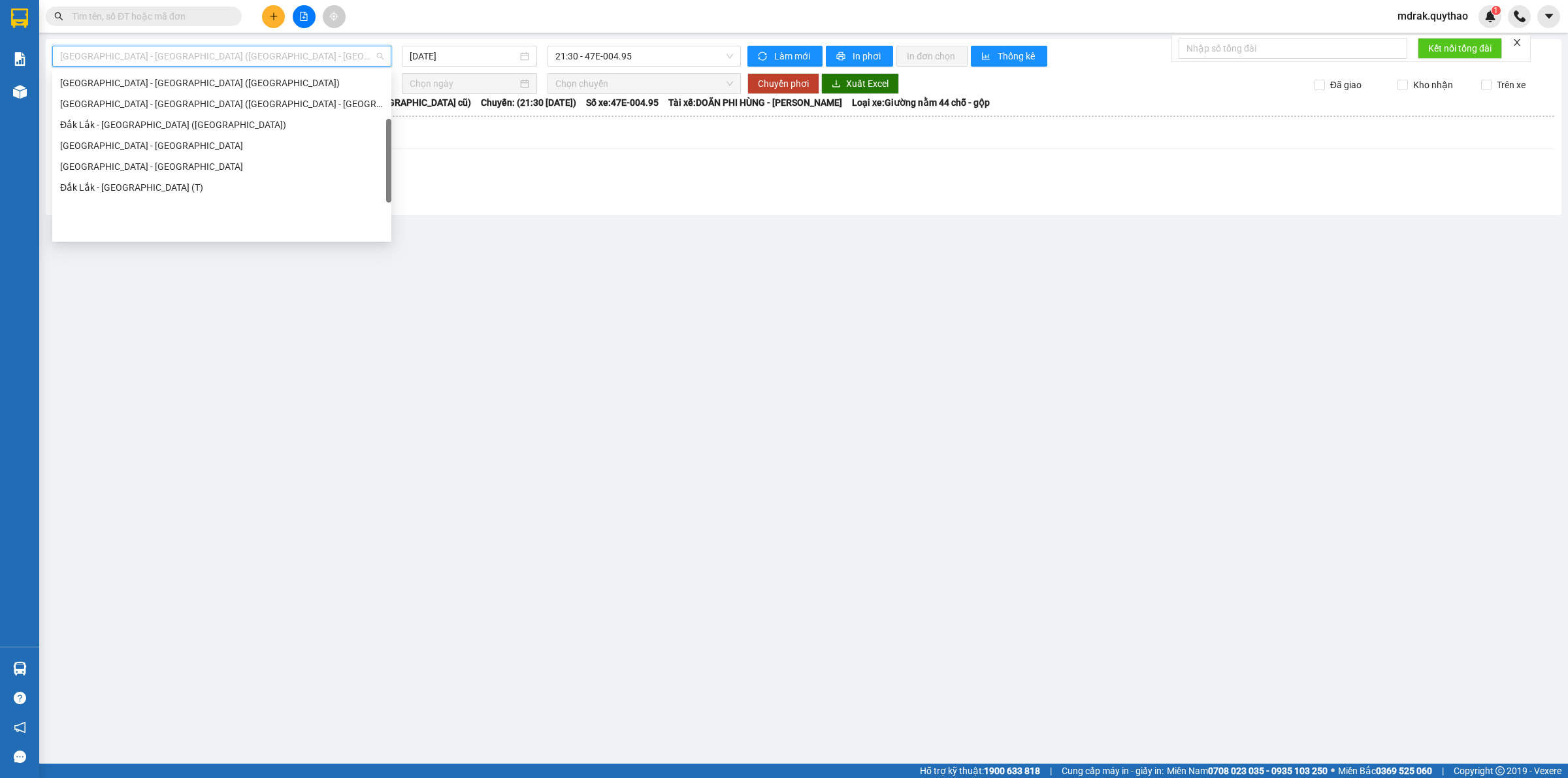
scroll to position [106, 0]
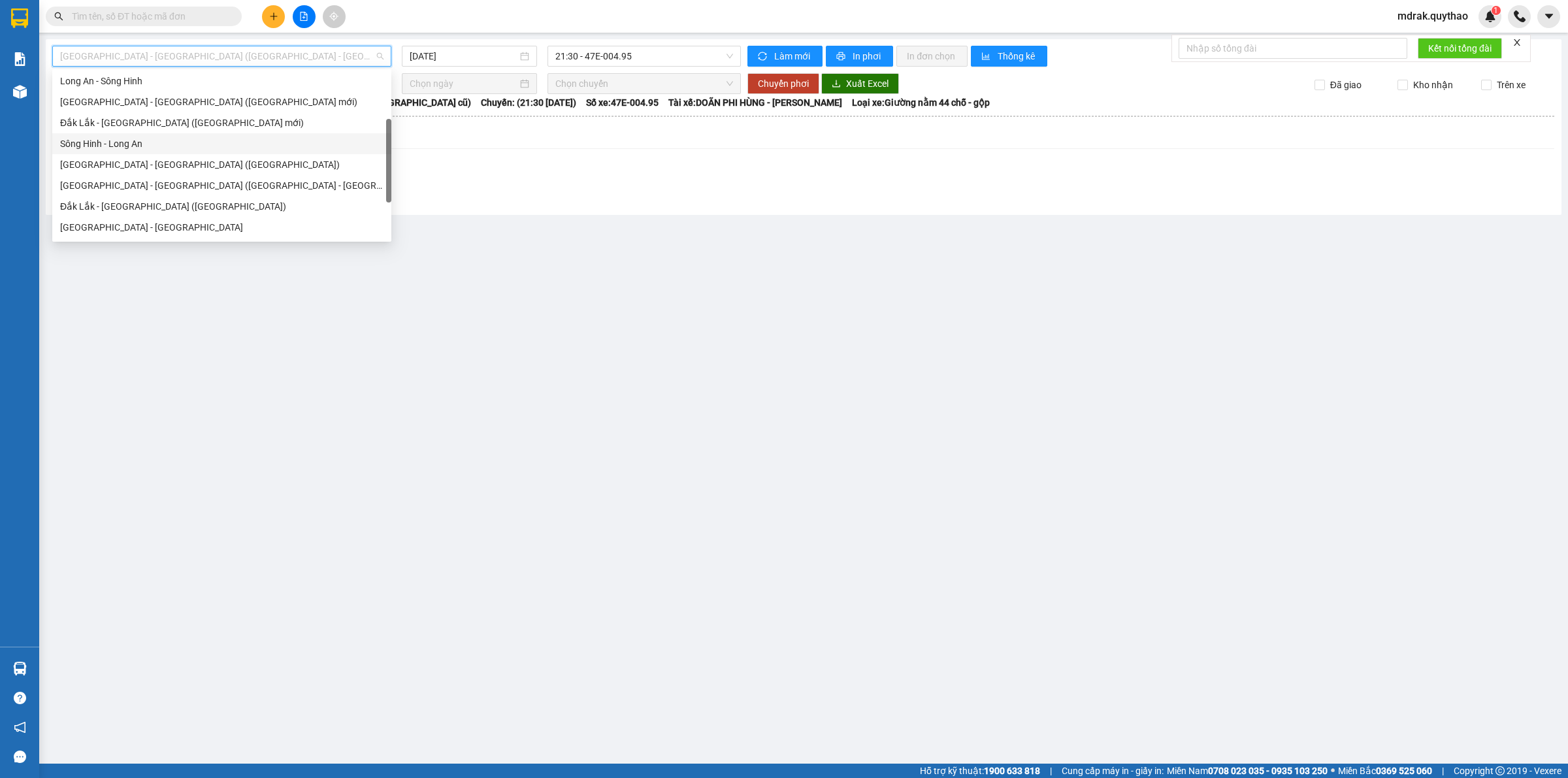
click at [154, 146] on div "Sông Hinh - Long An" at bounding box center [221, 144] width 323 height 14
type input "[DATE]"
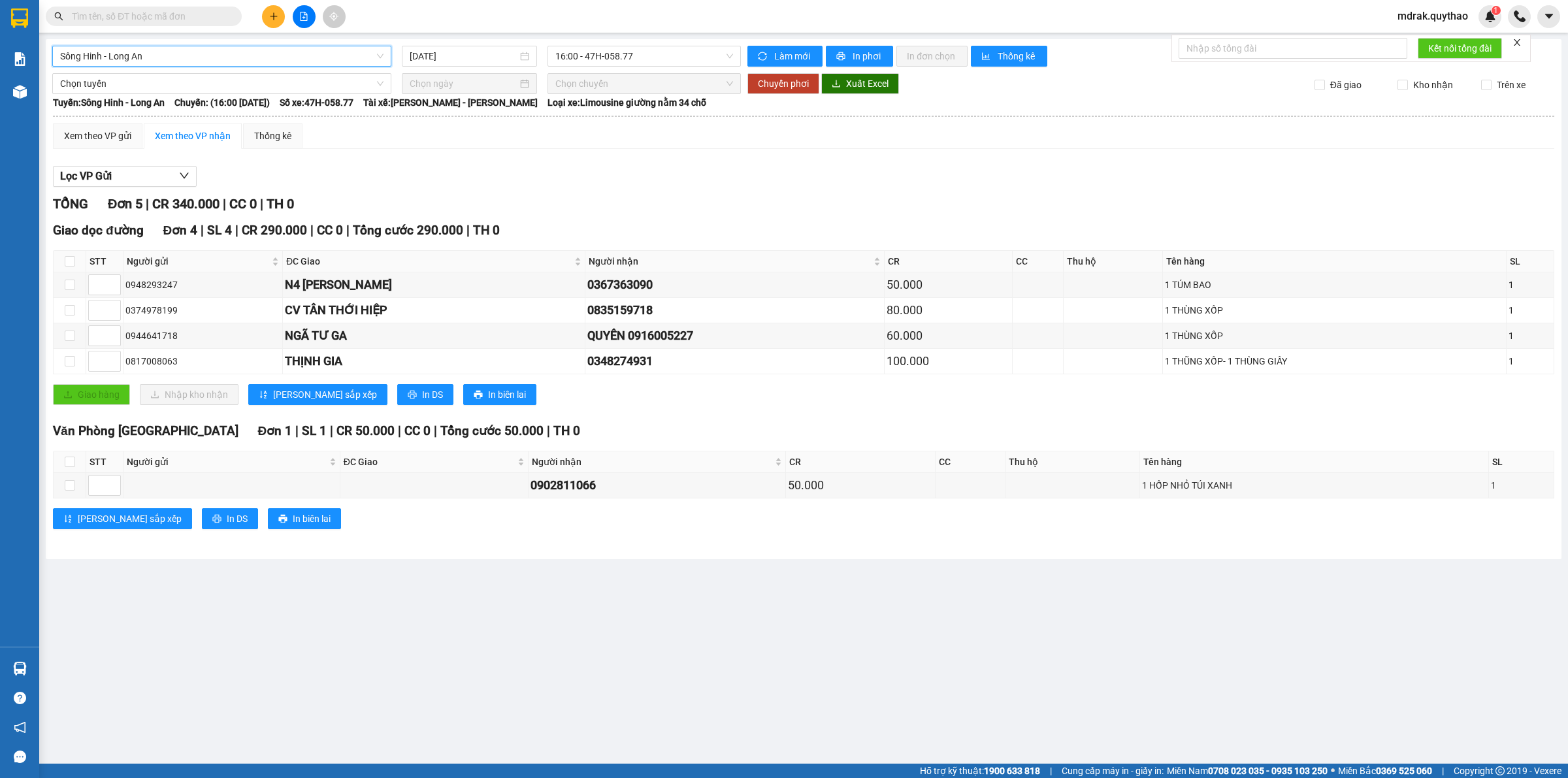
click at [144, 18] on input "text" at bounding box center [148, 16] width 154 height 14
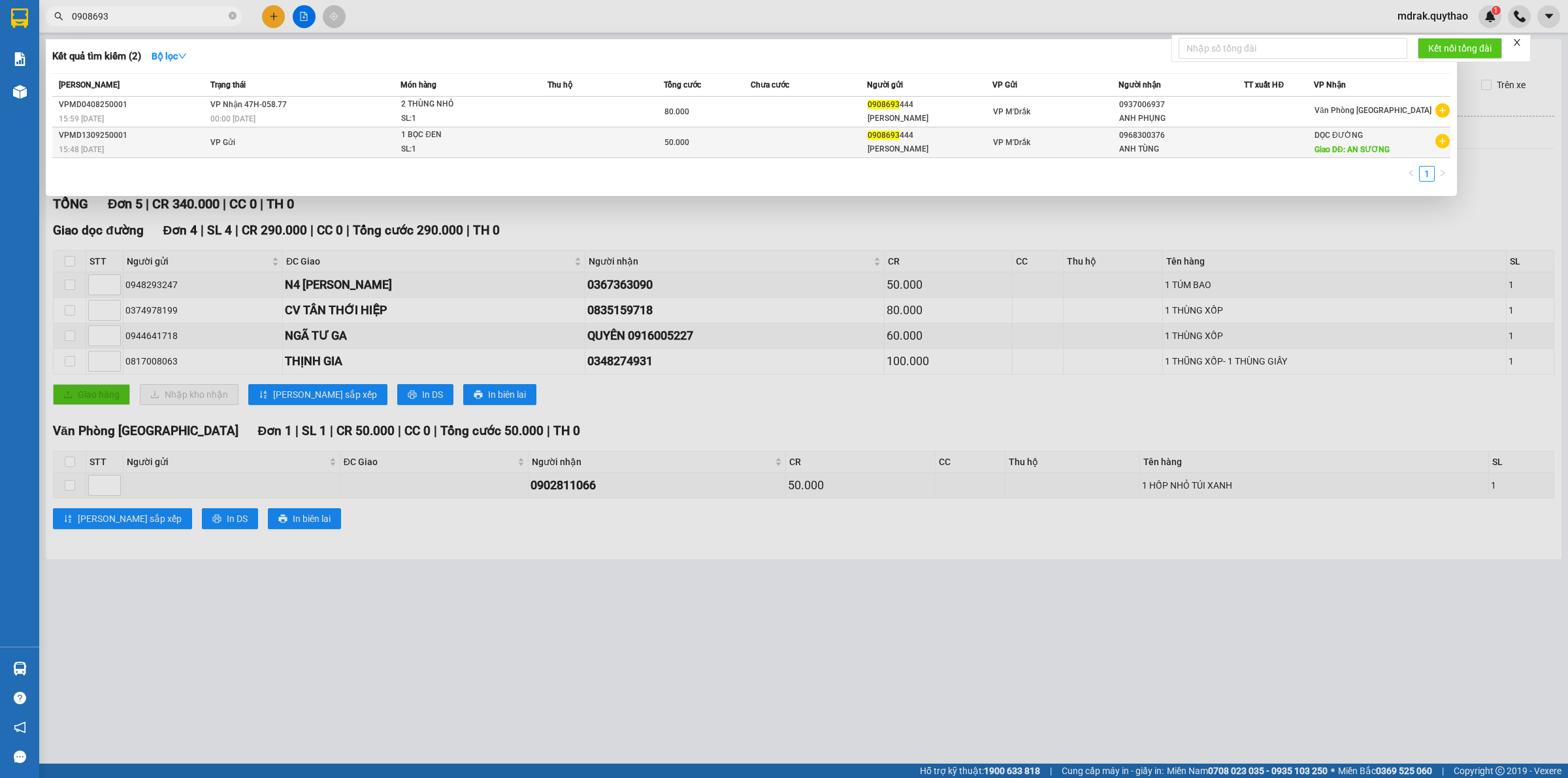
type input "0908693"
click at [505, 154] on span "1 BỌC ĐEN SL: 1" at bounding box center [474, 141] width 146 height 28
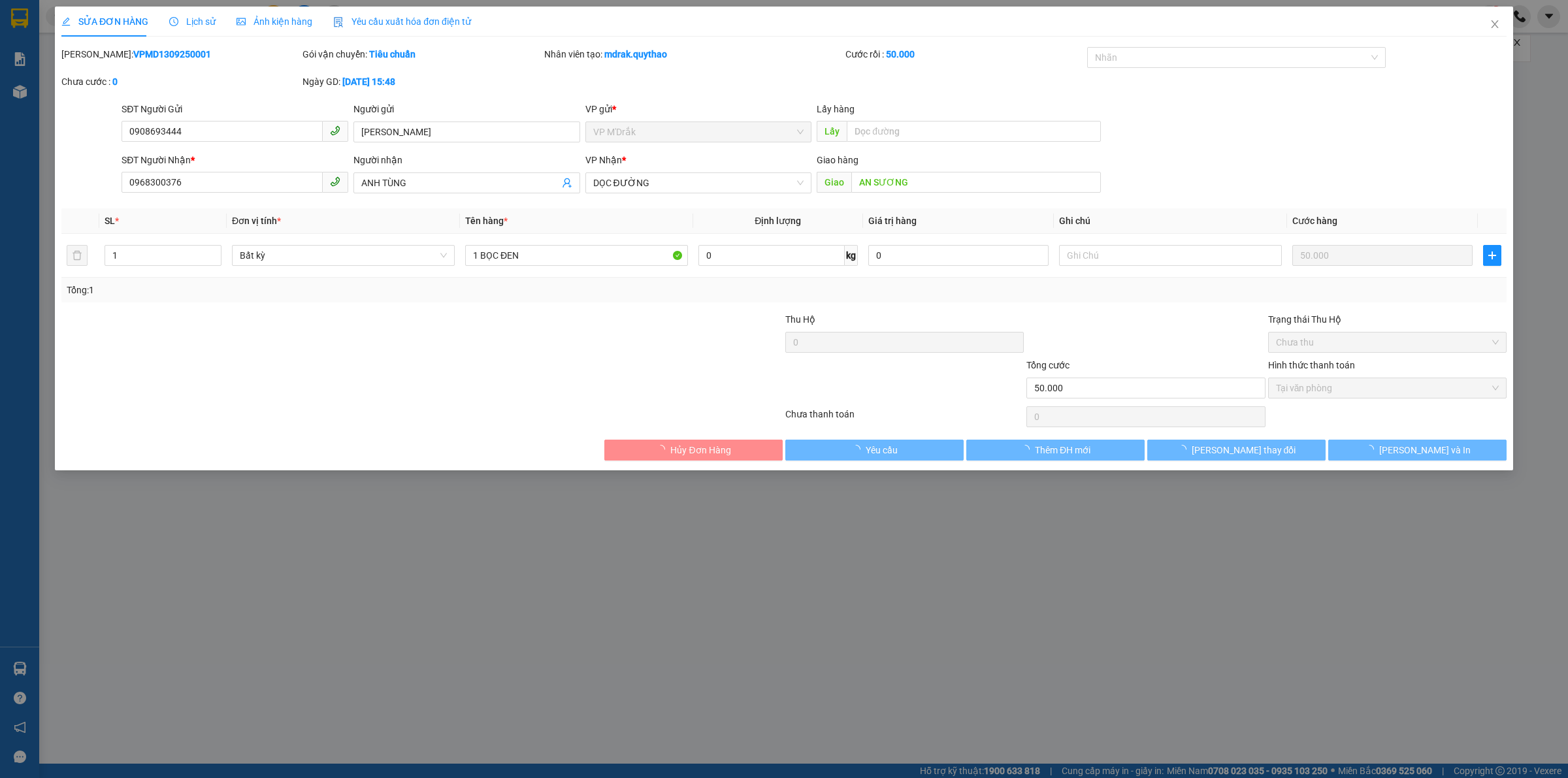
type input "0908693444"
type input "0968300376"
type input "AN SƯƠNG"
type input "50.000"
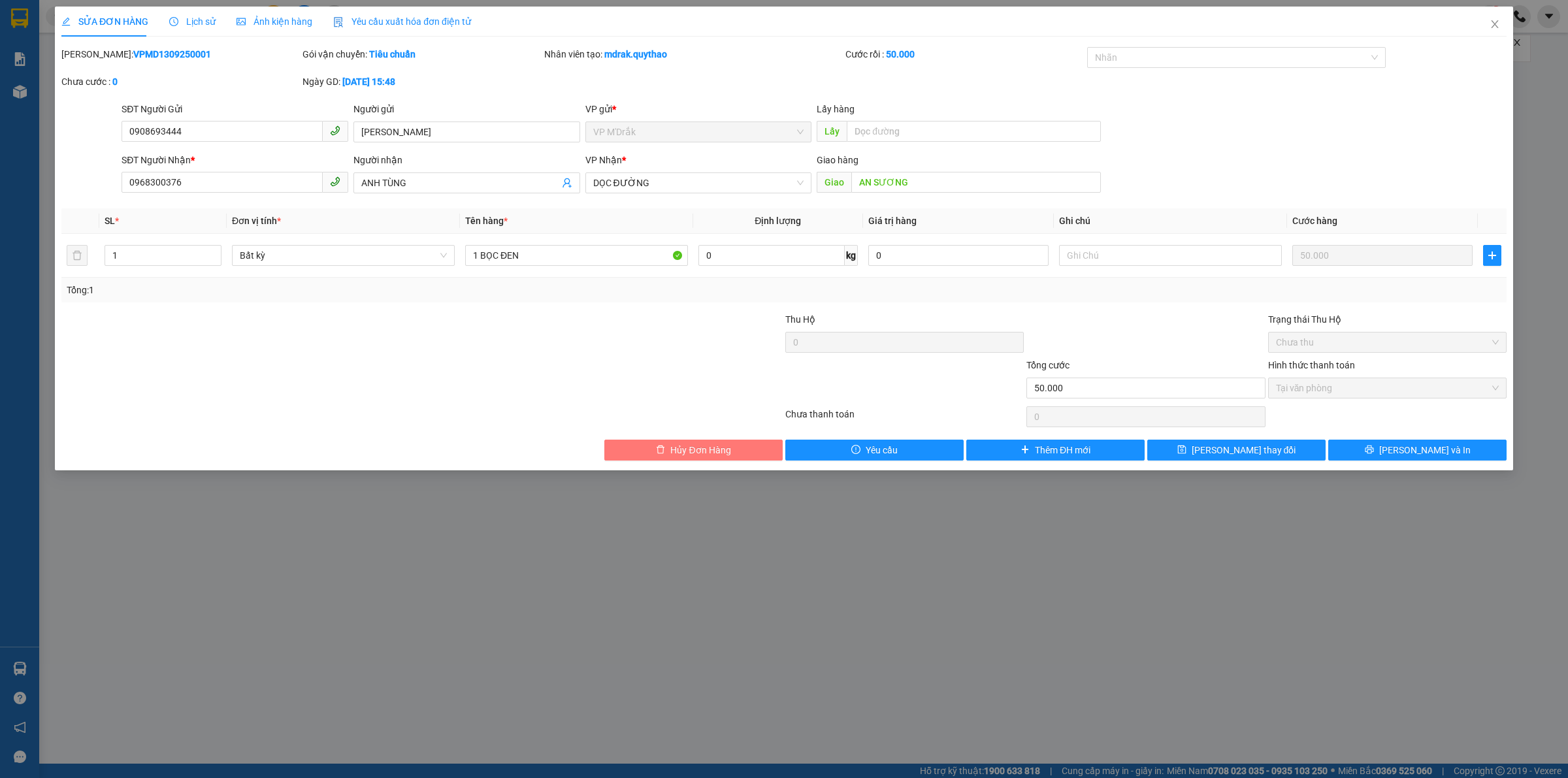
click at [703, 451] on span "Hủy Đơn Hàng" at bounding box center [700, 450] width 60 height 14
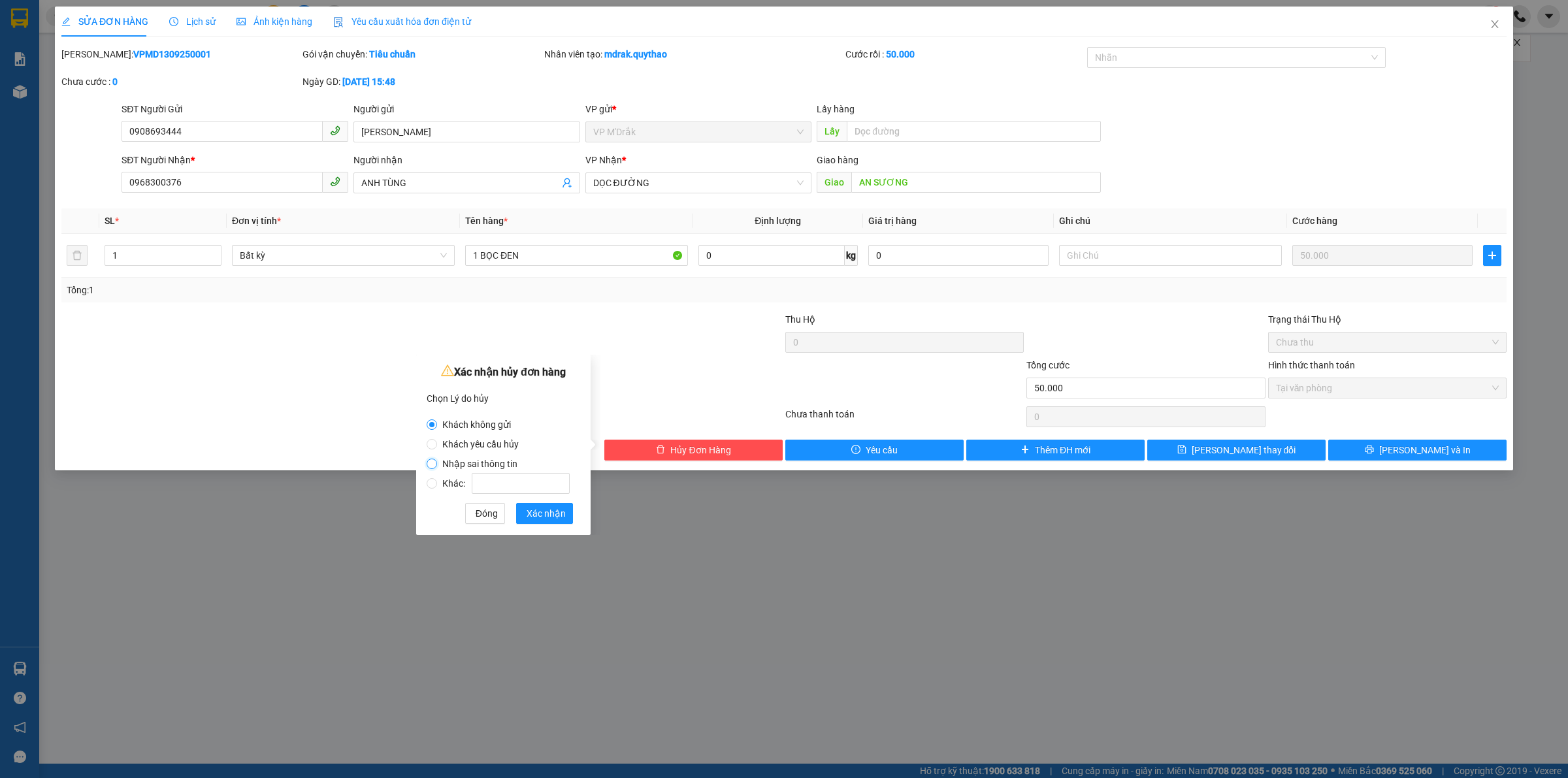
click at [433, 464] on input "Nhập sai thông tin" at bounding box center [432, 464] width 11 height 11
radio input "true"
radio input "false"
click at [534, 514] on span "Xác nhận" at bounding box center [546, 514] width 40 height 14
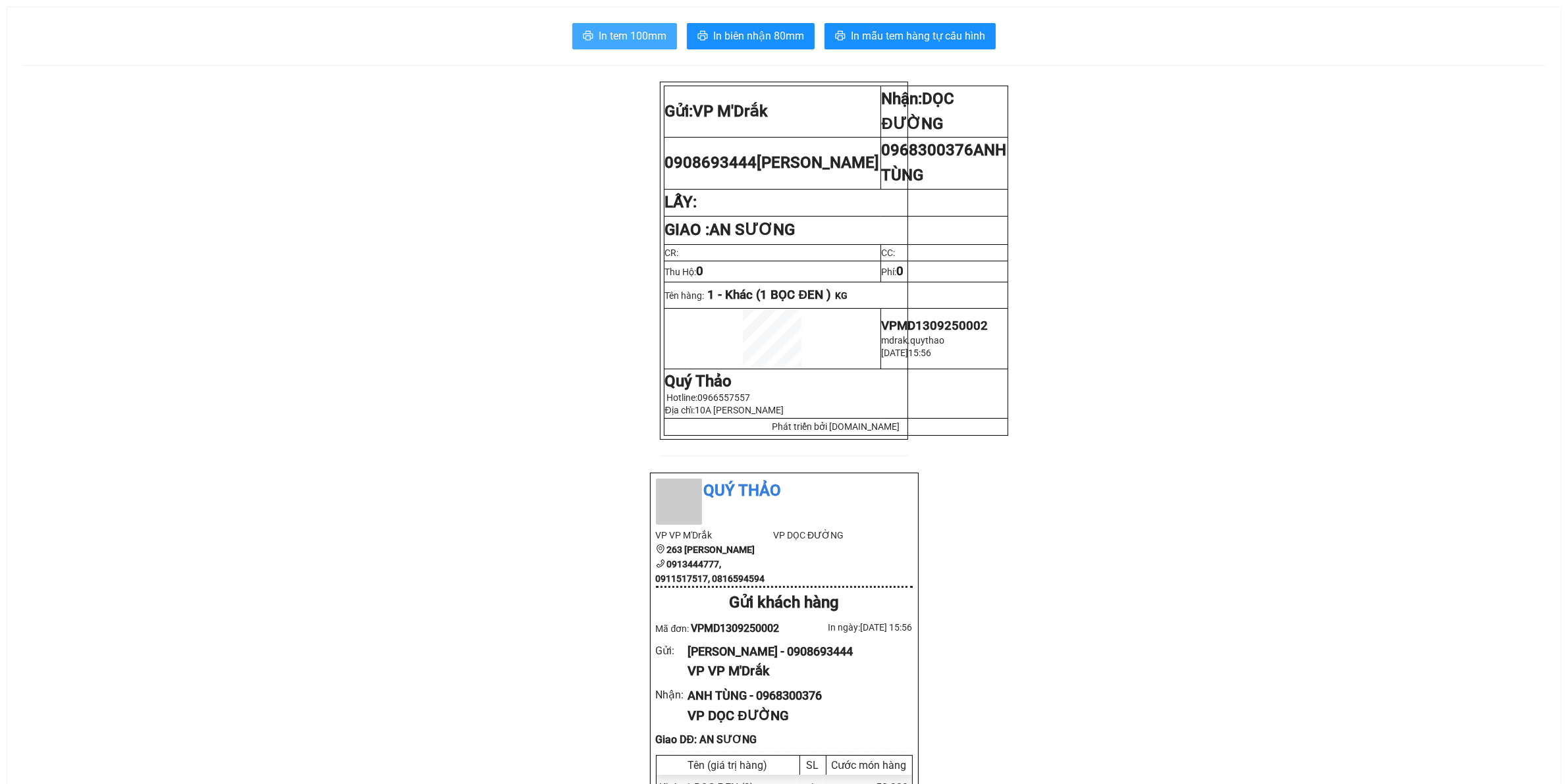
click at [638, 34] on span "In tem 100mm" at bounding box center [632, 36] width 68 height 16
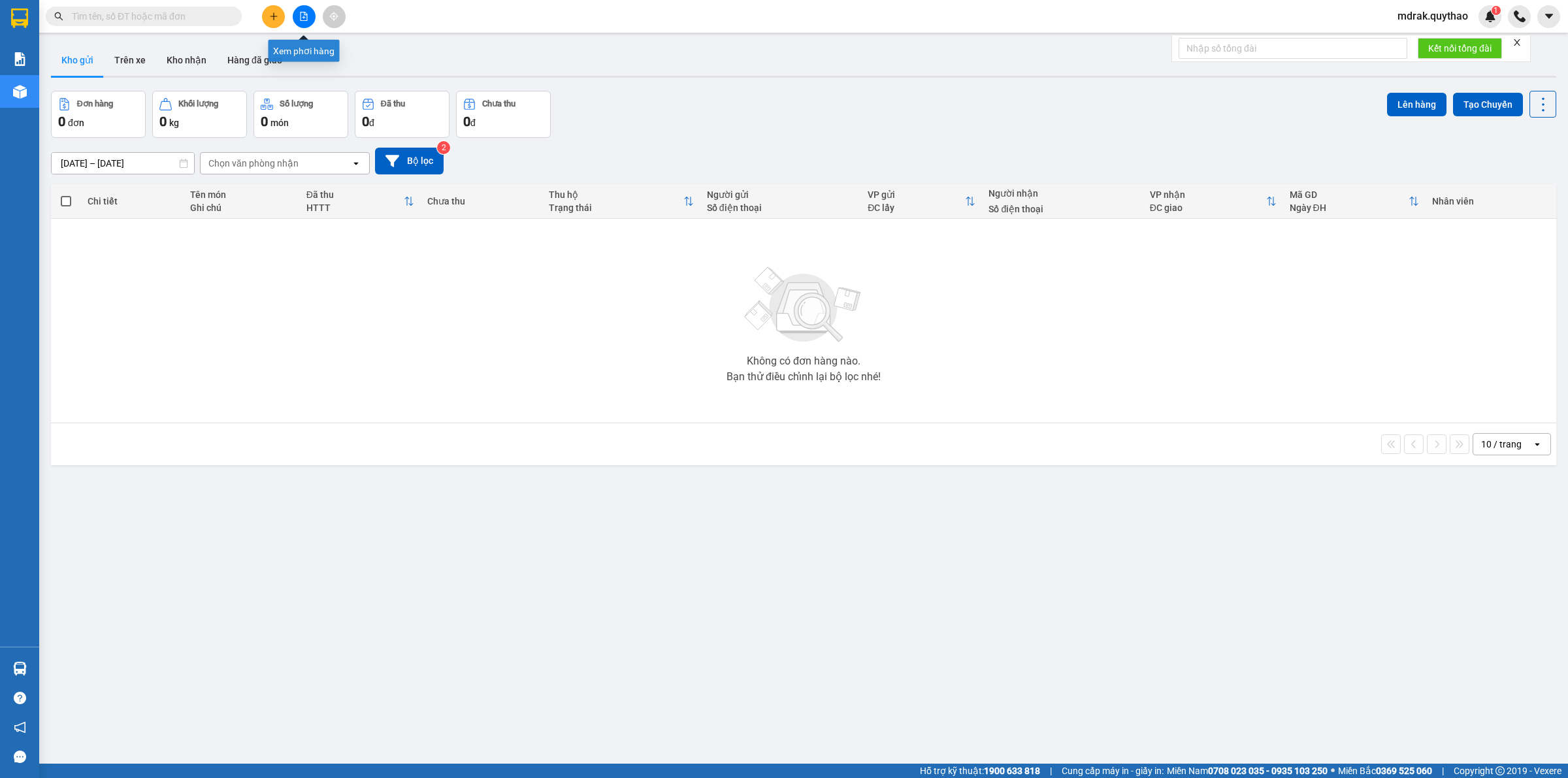
click at [302, 8] on button at bounding box center [303, 16] width 22 height 22
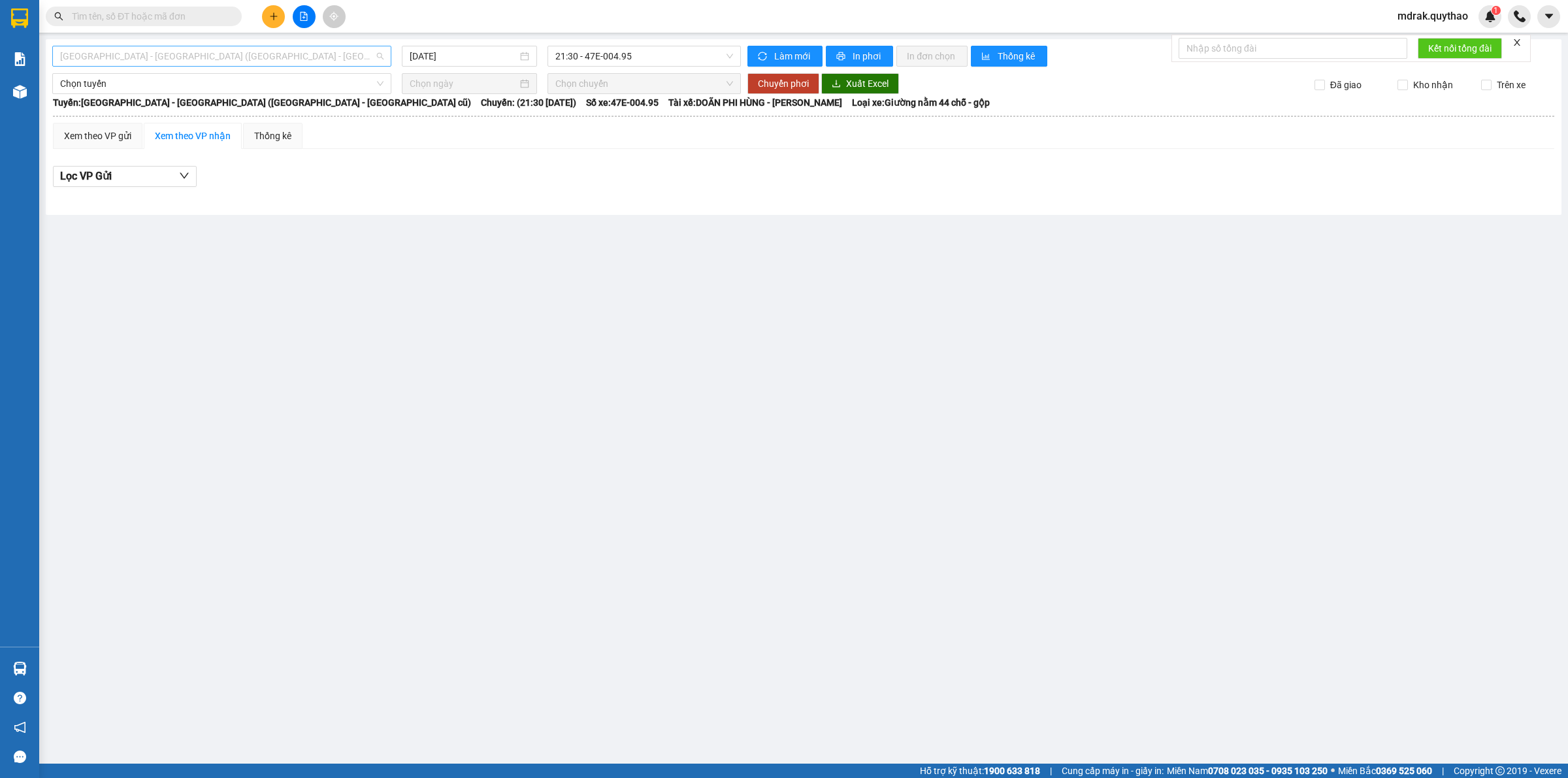
click at [218, 56] on span "[GEOGRAPHIC_DATA] - [GEOGRAPHIC_DATA] ([GEOGRAPHIC_DATA] - [GEOGRAPHIC_DATA] cũ)" at bounding box center [221, 57] width 323 height 20
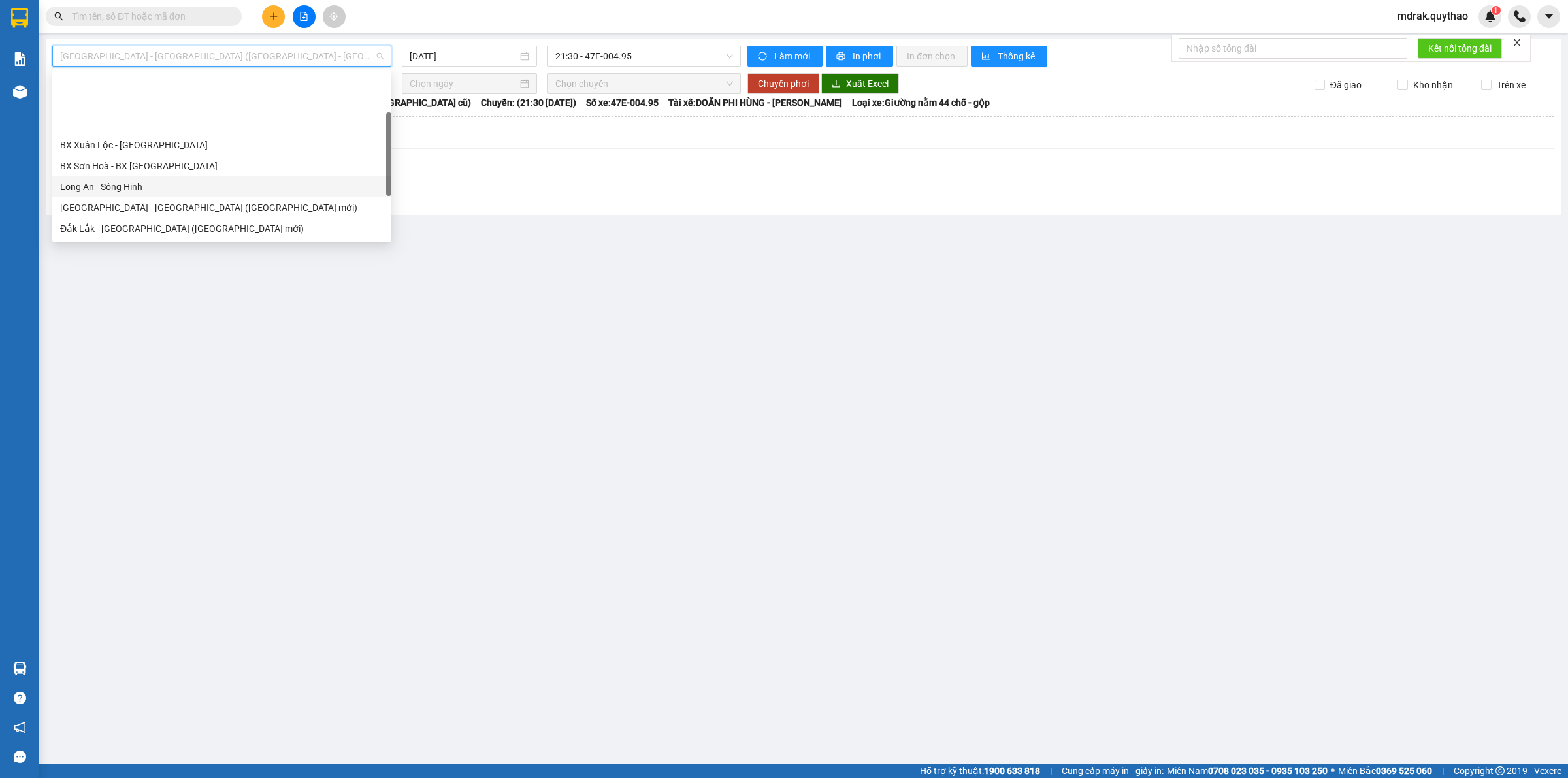
scroll to position [82, 0]
click at [146, 168] on div "Sông Hinh - Long An" at bounding box center [221, 168] width 323 height 14
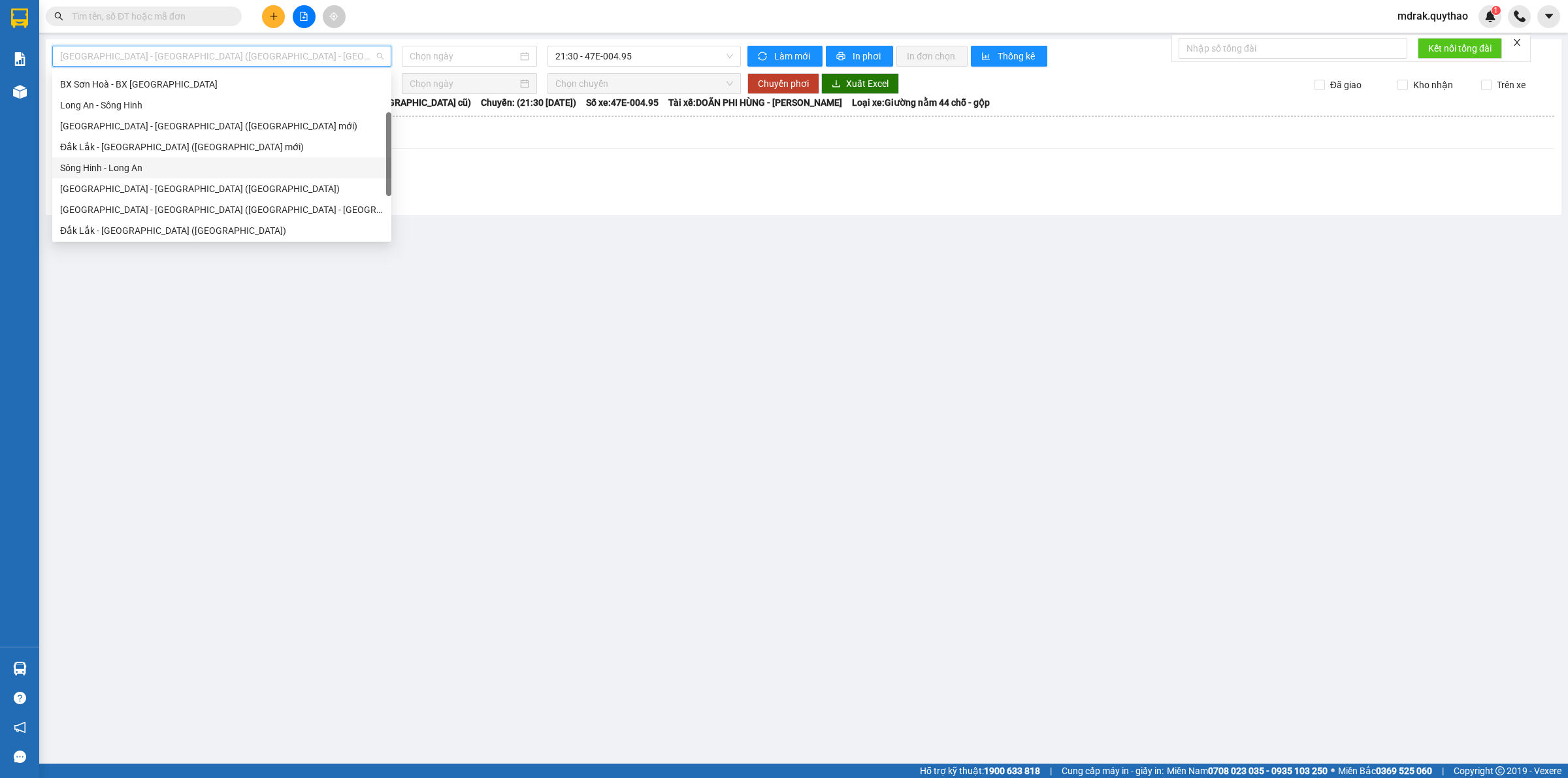
type input "13/09/2025"
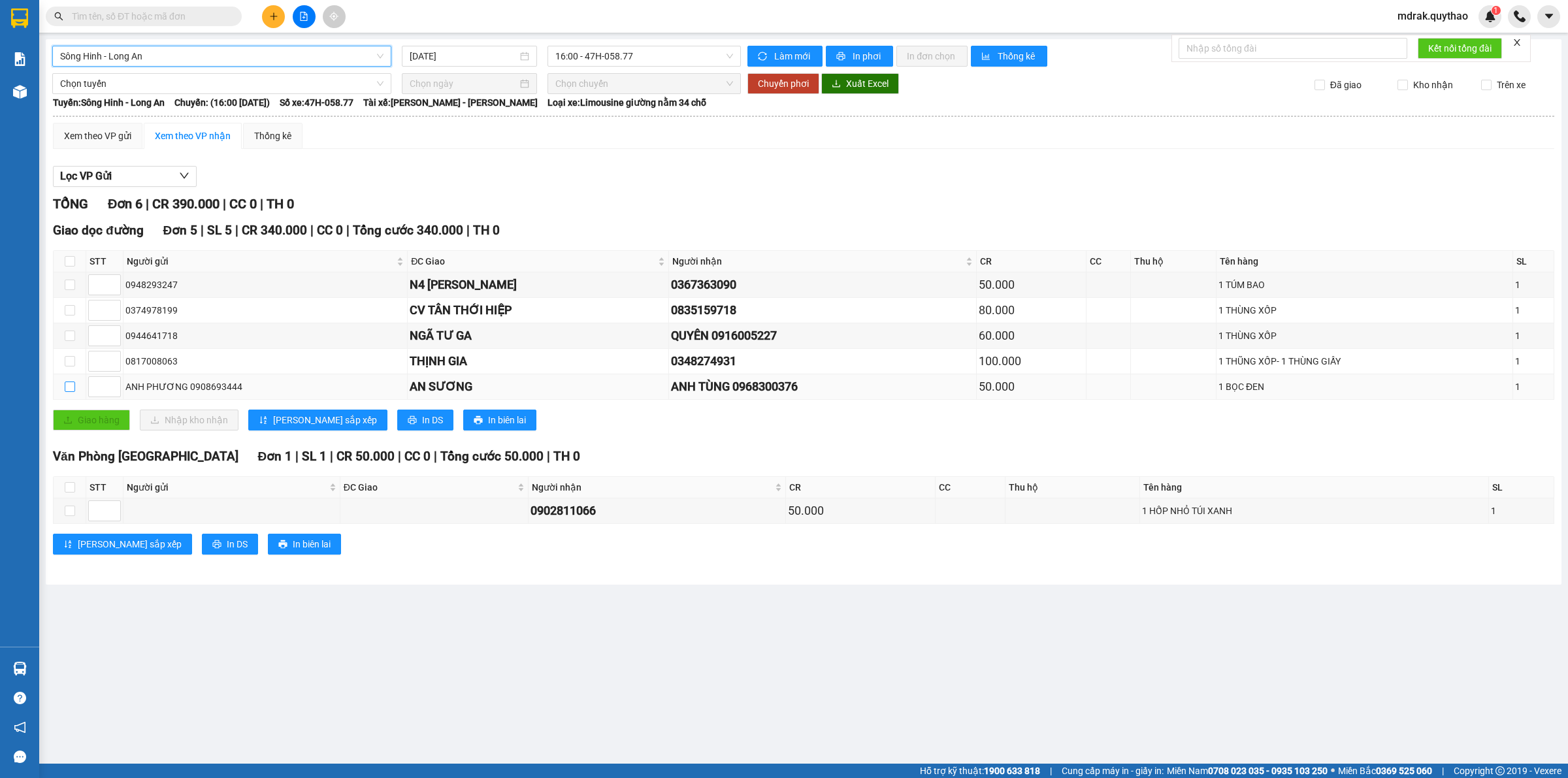
click at [66, 389] on input "checkbox" at bounding box center [70, 387] width 11 height 11
checkbox input "true"
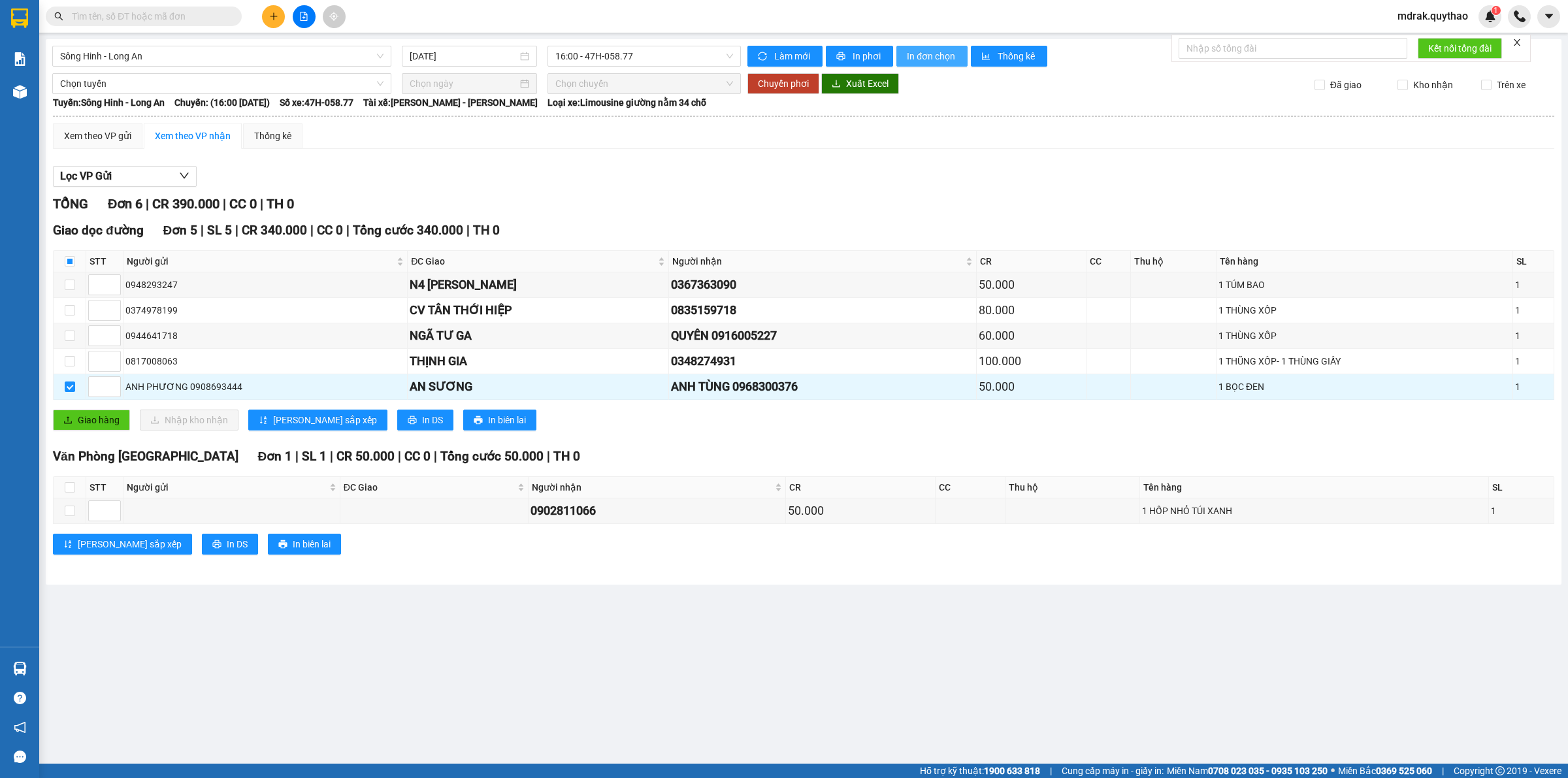
click at [932, 58] on span "In đơn chọn" at bounding box center [932, 56] width 50 height 14
